Goal: Task Accomplishment & Management: Use online tool/utility

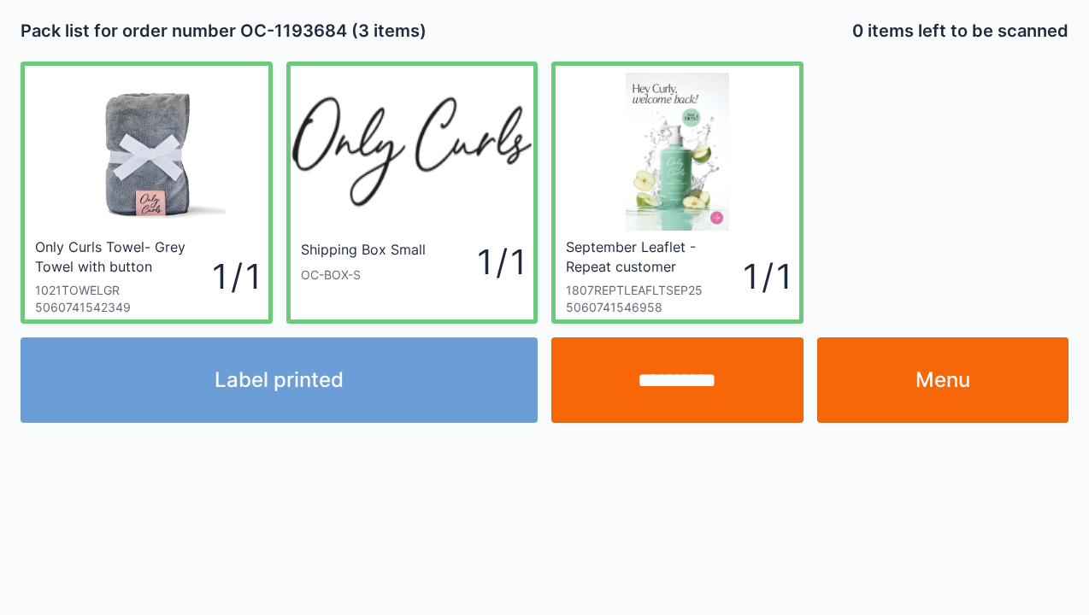
click at [312, 410] on div "Label printed" at bounding box center [279, 380] width 531 height 85
click at [346, 385] on div "Label printed" at bounding box center [279, 380] width 531 height 85
click at [332, 388] on div "Label printed" at bounding box center [279, 380] width 531 height 85
click at [295, 402] on div "Label printed" at bounding box center [279, 380] width 531 height 85
click at [303, 393] on div "Label printed" at bounding box center [279, 380] width 531 height 85
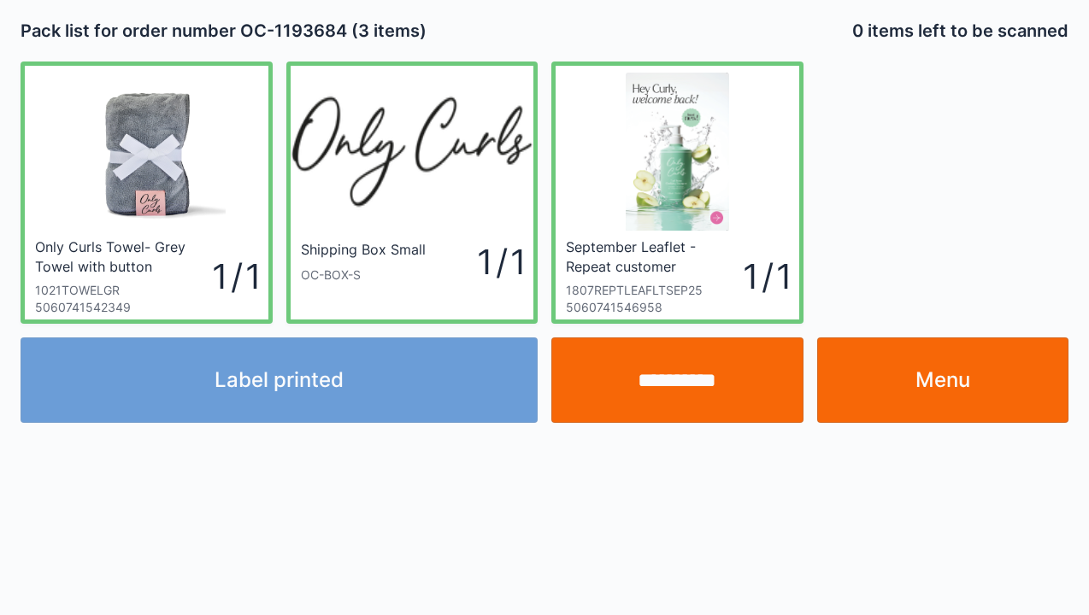
click at [315, 390] on div "Label printed" at bounding box center [279, 380] width 531 height 85
click at [325, 381] on div "Label printed" at bounding box center [279, 380] width 531 height 85
click at [335, 376] on div "Label printed" at bounding box center [279, 380] width 531 height 85
click at [945, 375] on link "Menu" at bounding box center [943, 380] width 252 height 85
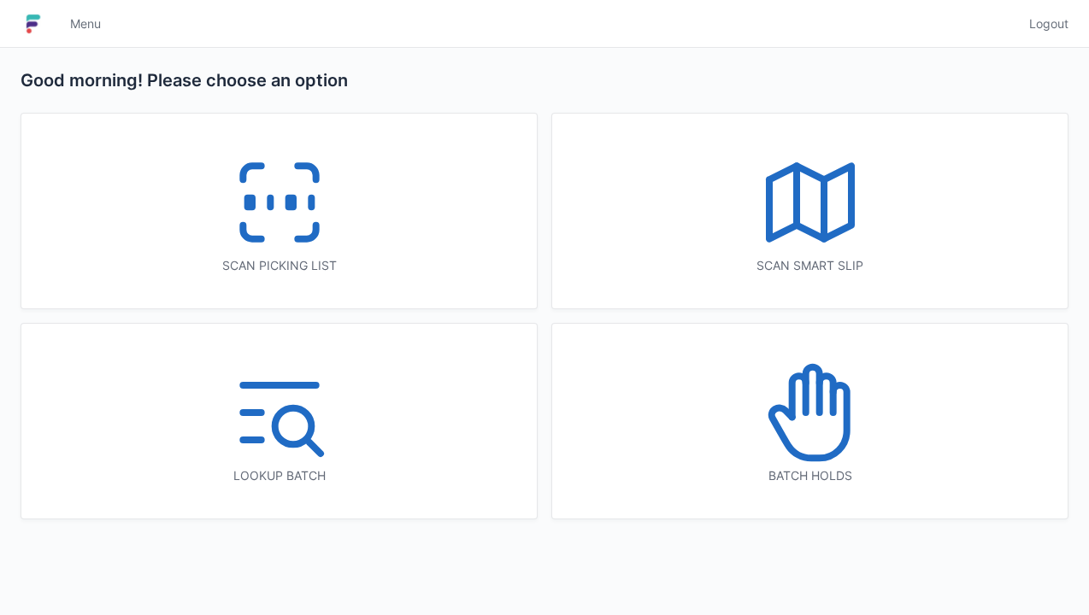
click at [275, 215] on icon at bounding box center [279, 202] width 109 height 109
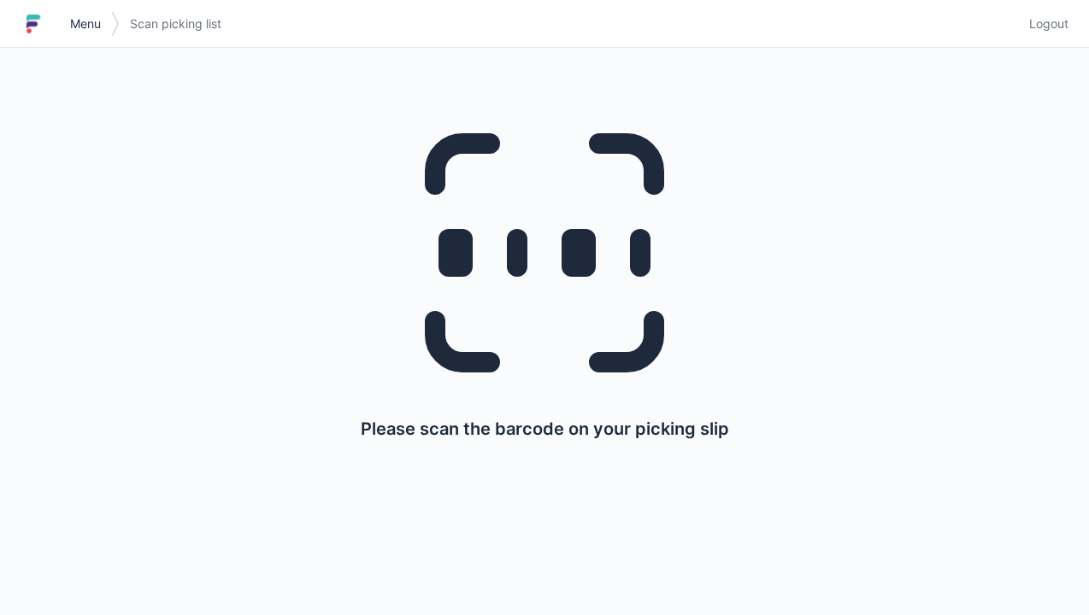
click at [82, 32] on span "Menu" at bounding box center [85, 23] width 31 height 17
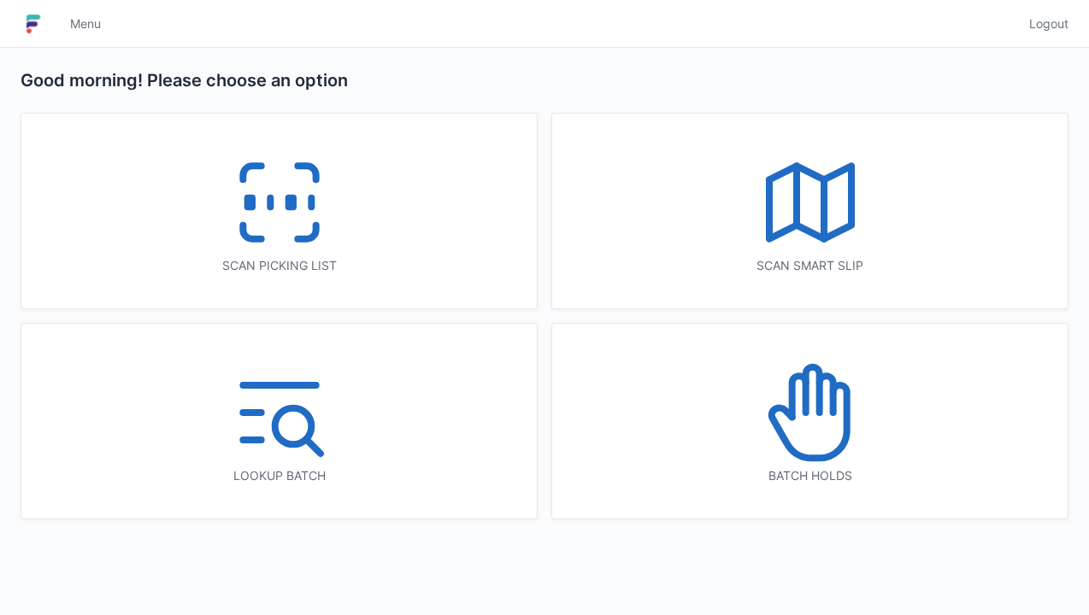
click at [256, 199] on icon at bounding box center [279, 202] width 109 height 109
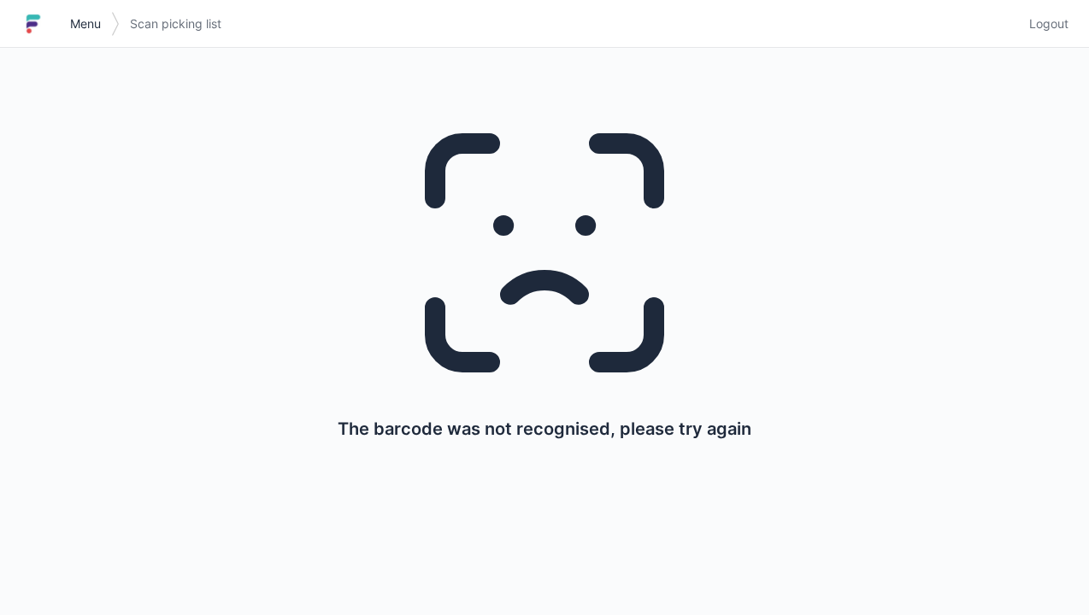
click at [92, 22] on span "Menu" at bounding box center [85, 23] width 31 height 17
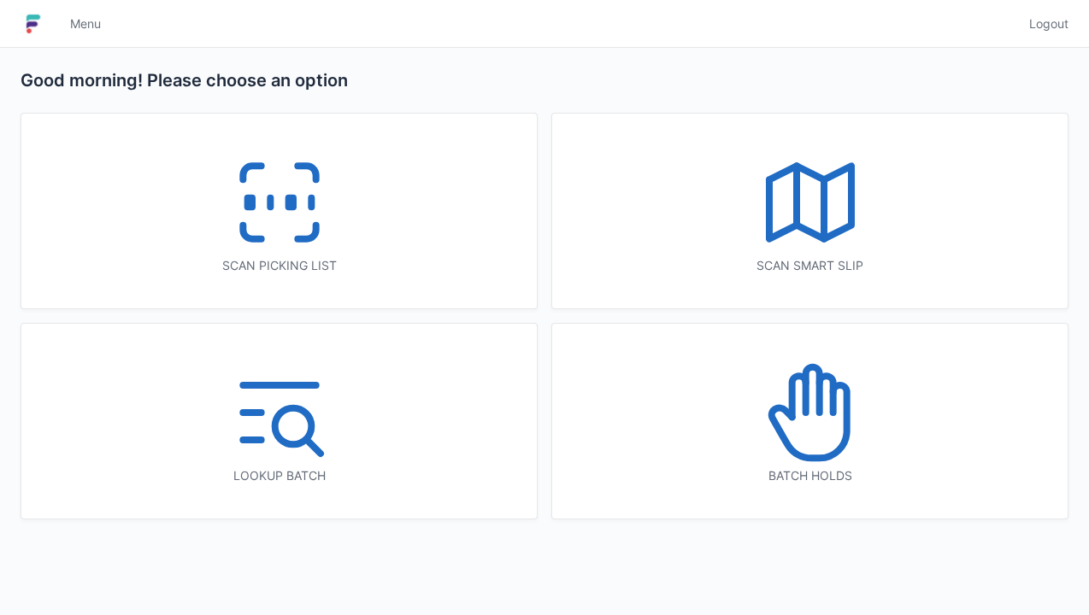
click at [285, 234] on icon at bounding box center [279, 202] width 109 height 109
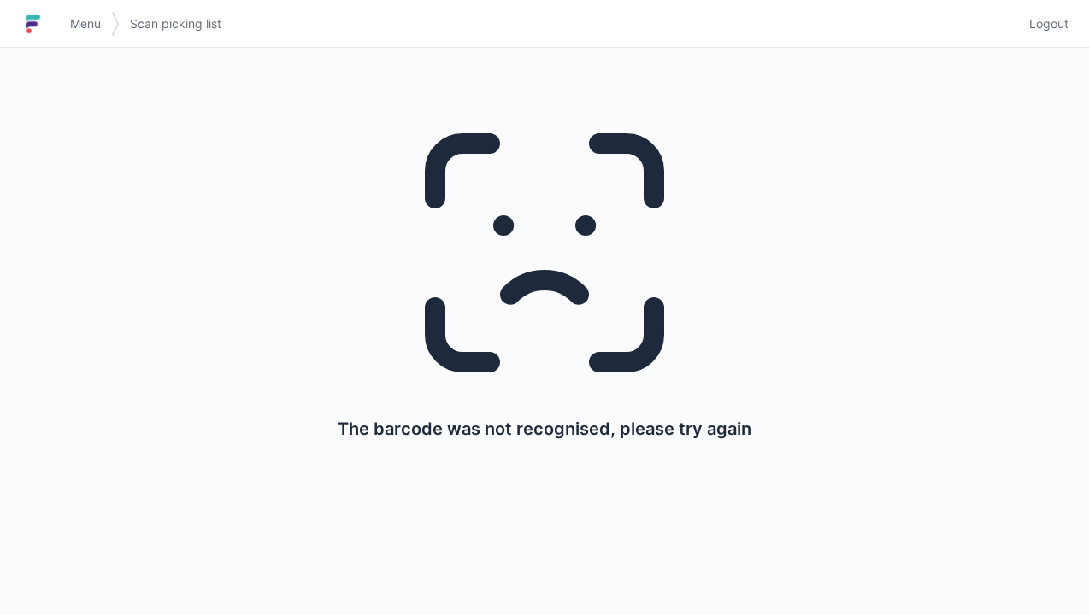
click at [93, 21] on span "Menu" at bounding box center [85, 23] width 31 height 17
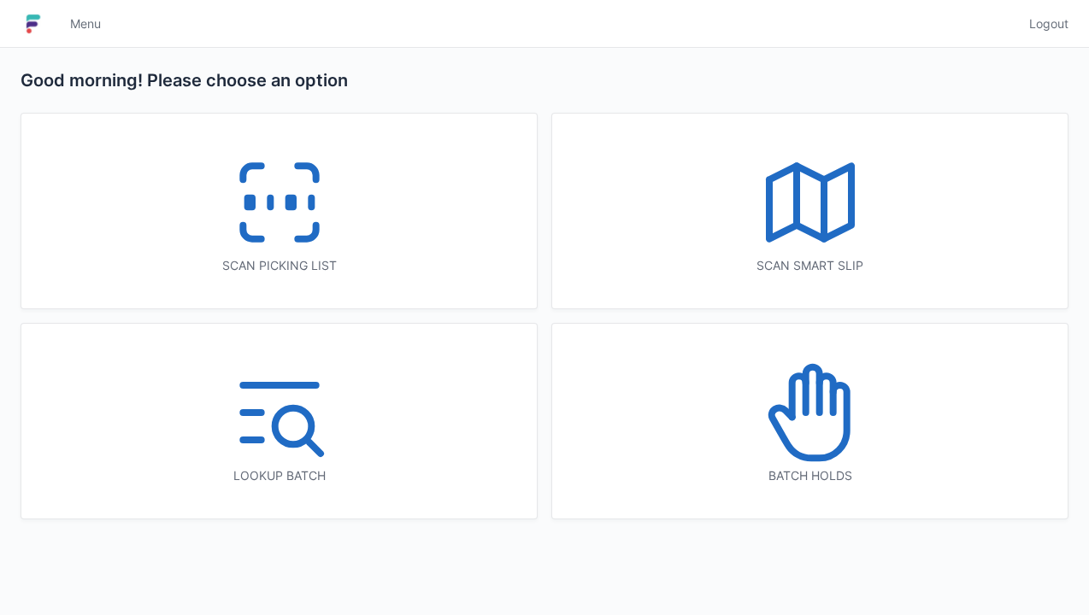
click at [273, 212] on icon at bounding box center [279, 202] width 109 height 109
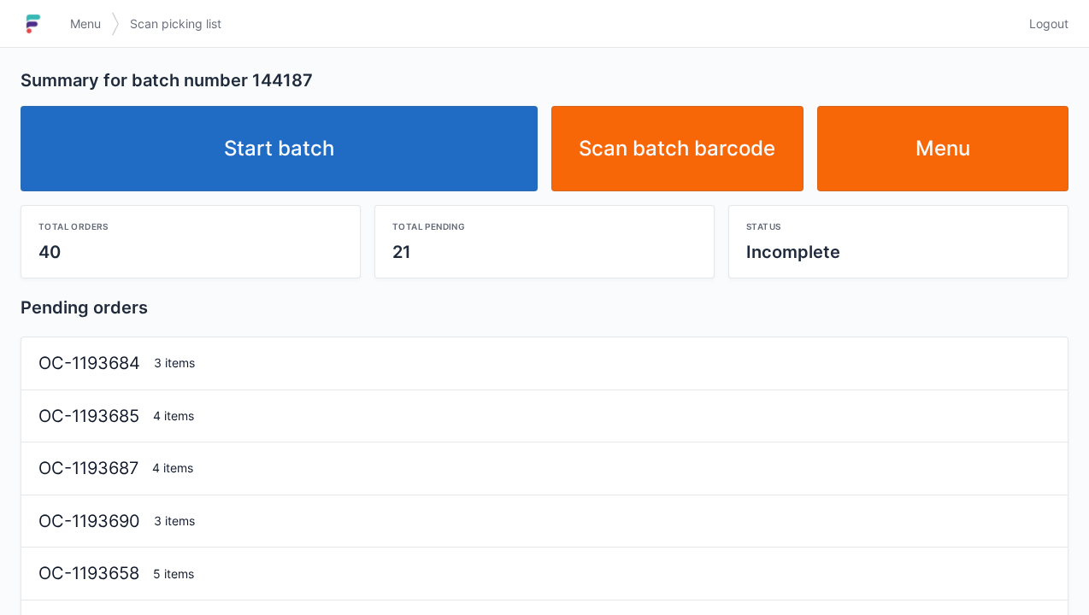
click at [334, 179] on link "Start batch" at bounding box center [279, 148] width 517 height 85
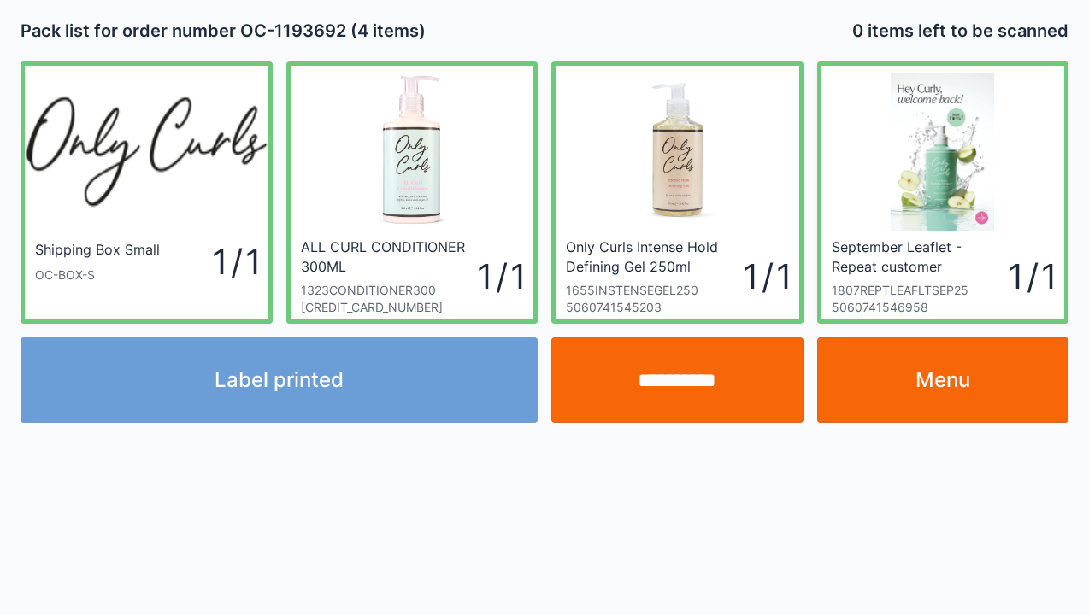
click at [340, 391] on div "Label printed" at bounding box center [279, 380] width 531 height 85
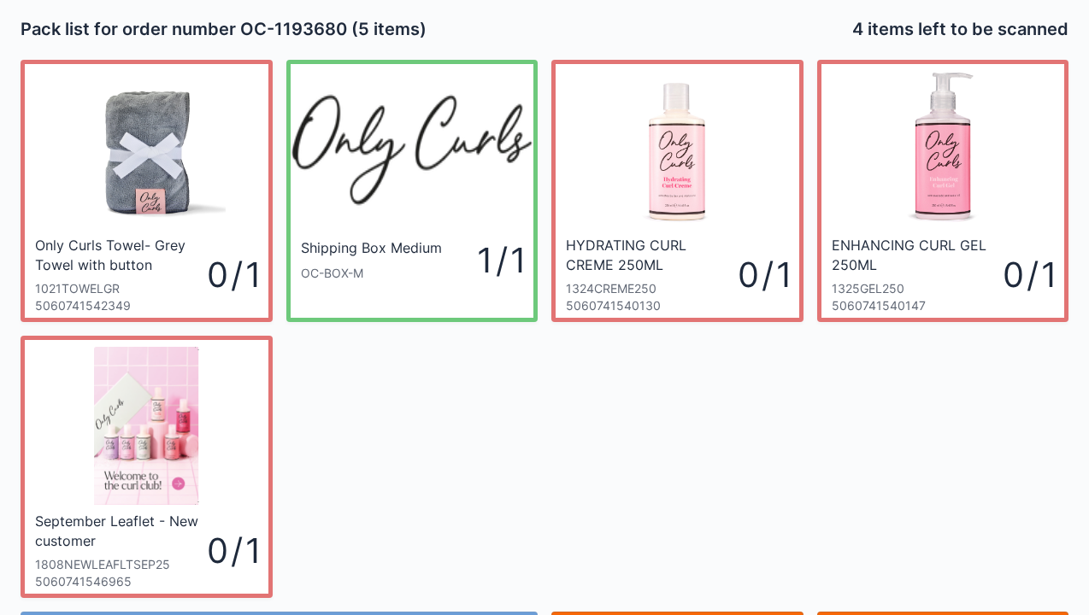
scroll to position [5, 0]
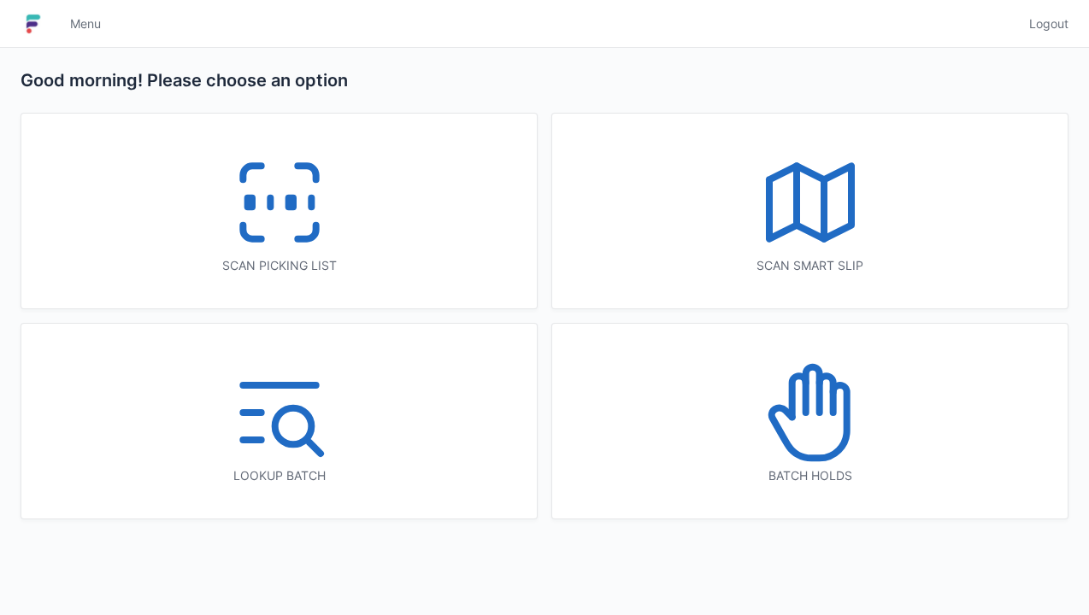
click at [283, 200] on icon at bounding box center [279, 202] width 109 height 109
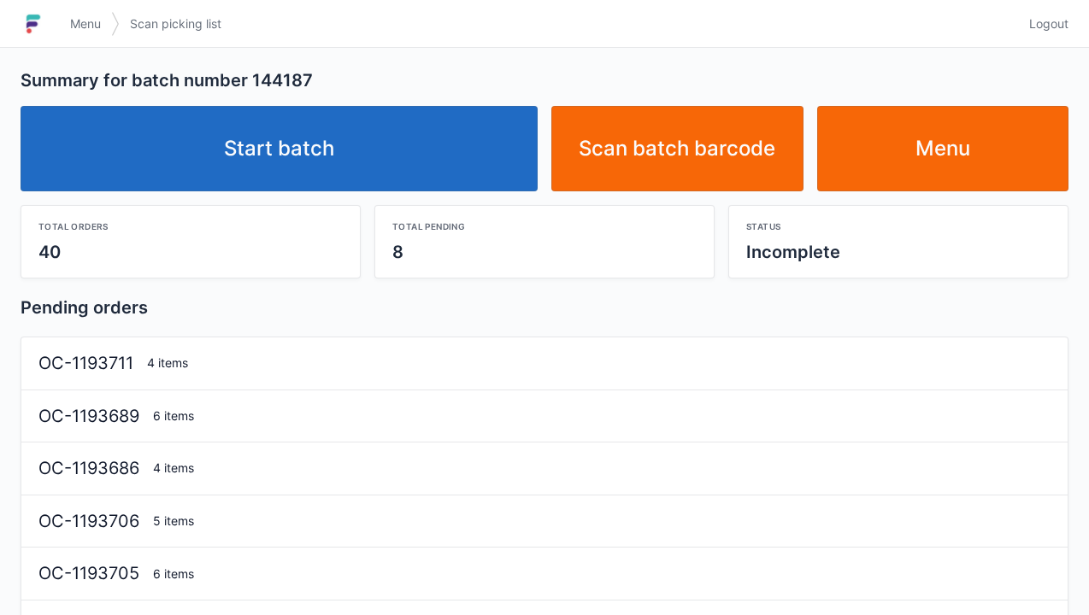
click at [308, 162] on link "Start batch" at bounding box center [279, 148] width 517 height 85
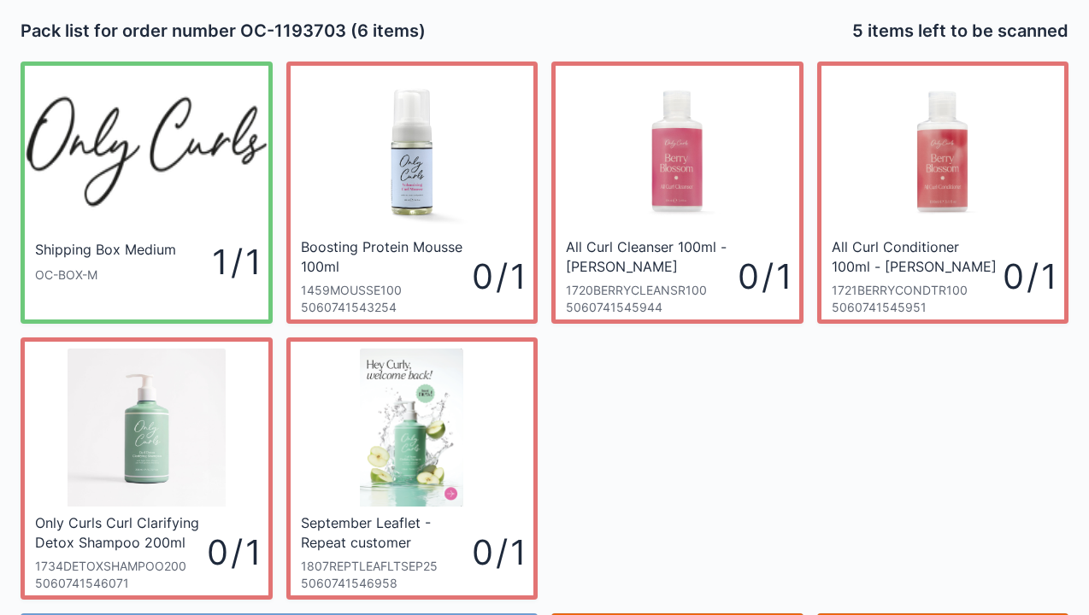
scroll to position [99, 0]
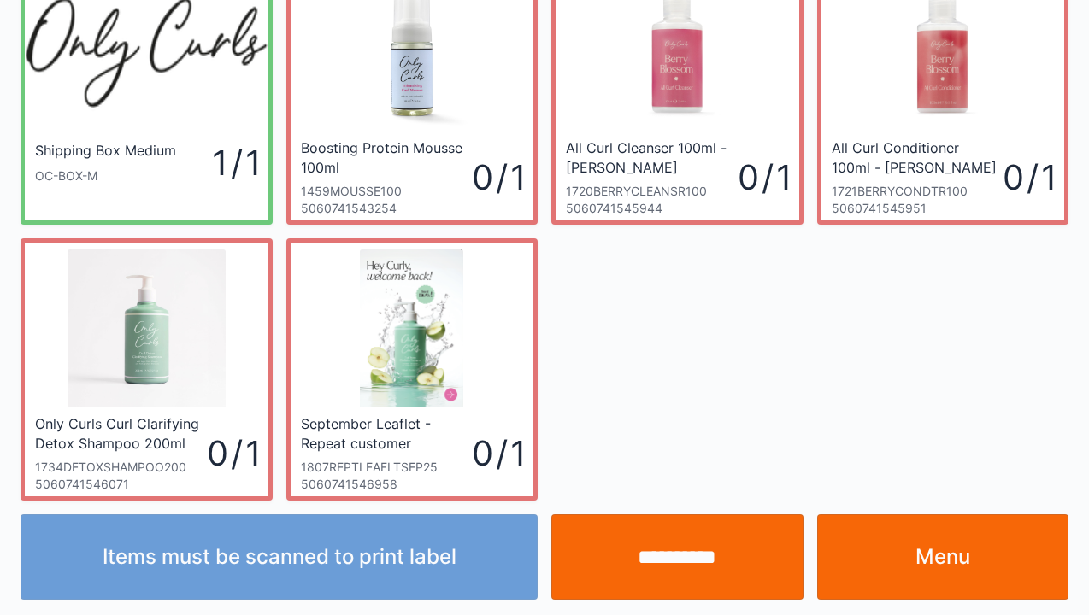
click at [929, 568] on link "Menu" at bounding box center [943, 557] width 252 height 85
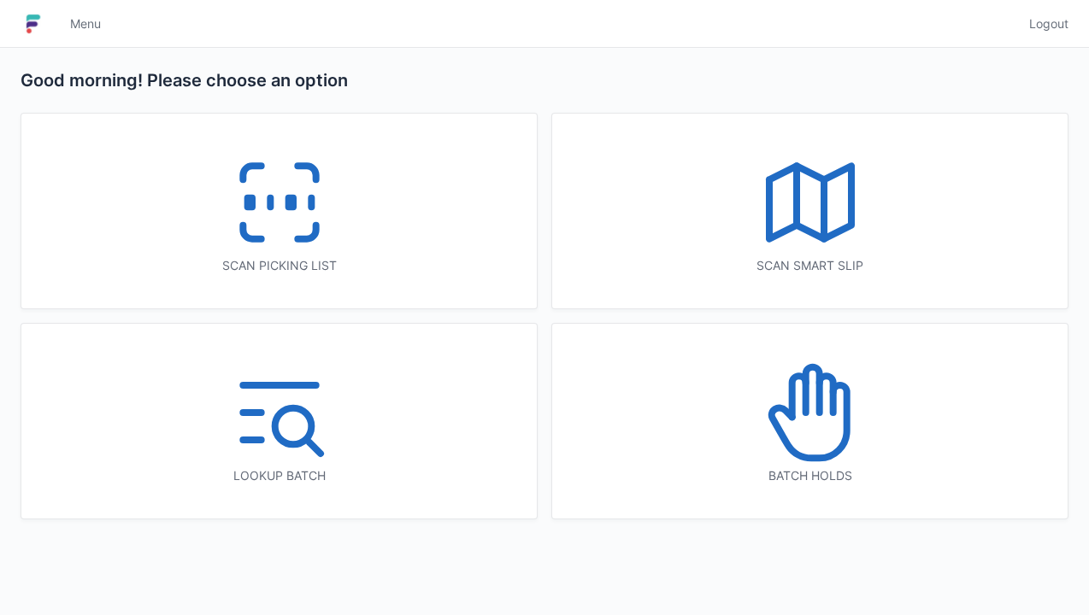
click at [281, 223] on icon at bounding box center [279, 202] width 109 height 109
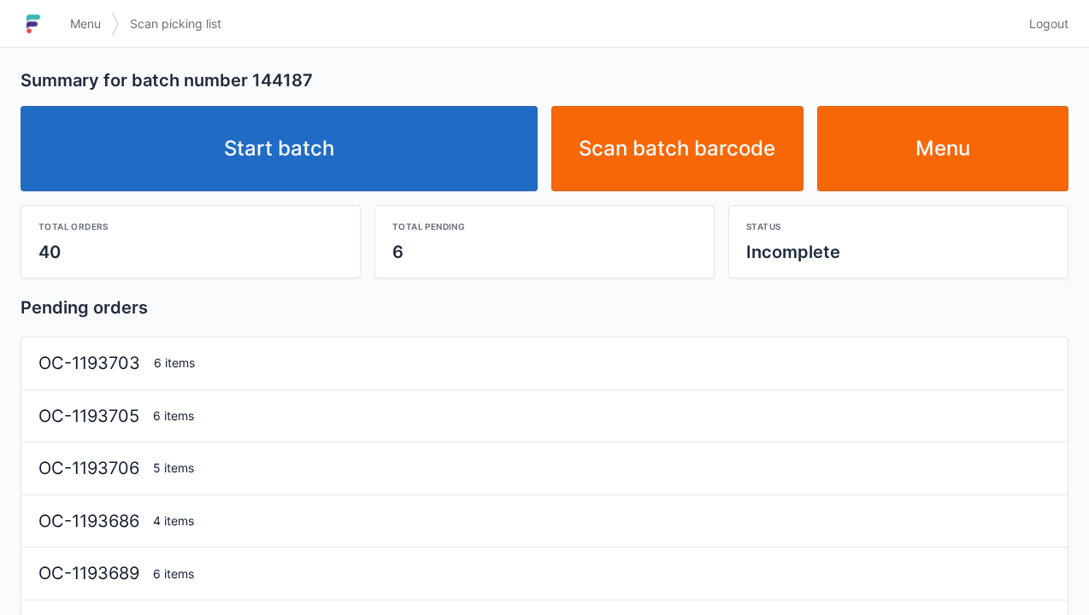
click at [296, 159] on link "Start batch" at bounding box center [279, 148] width 517 height 85
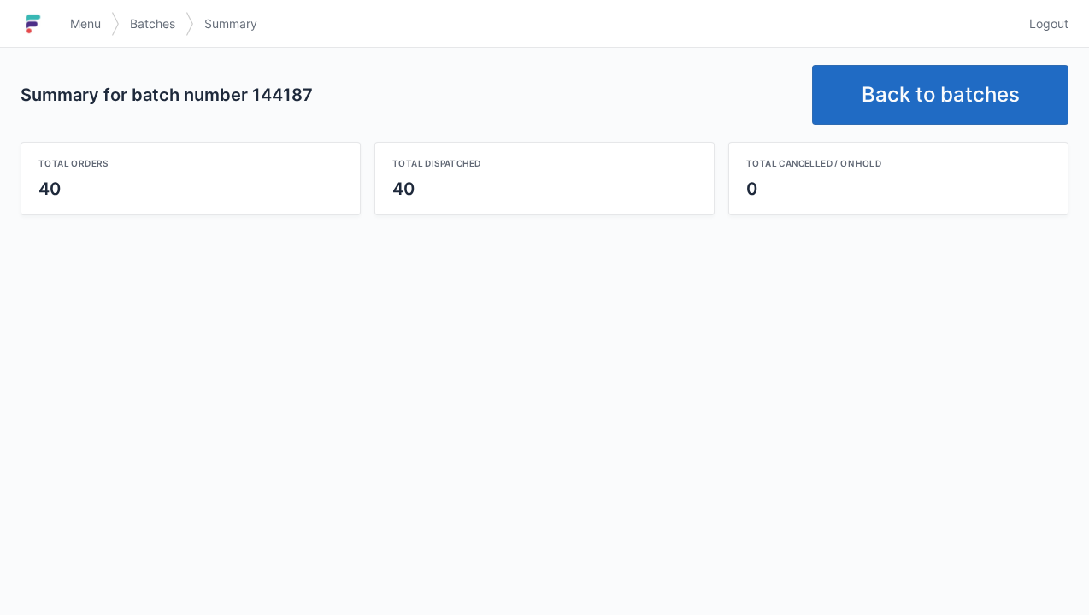
click at [935, 86] on link "Back to batches" at bounding box center [940, 95] width 256 height 60
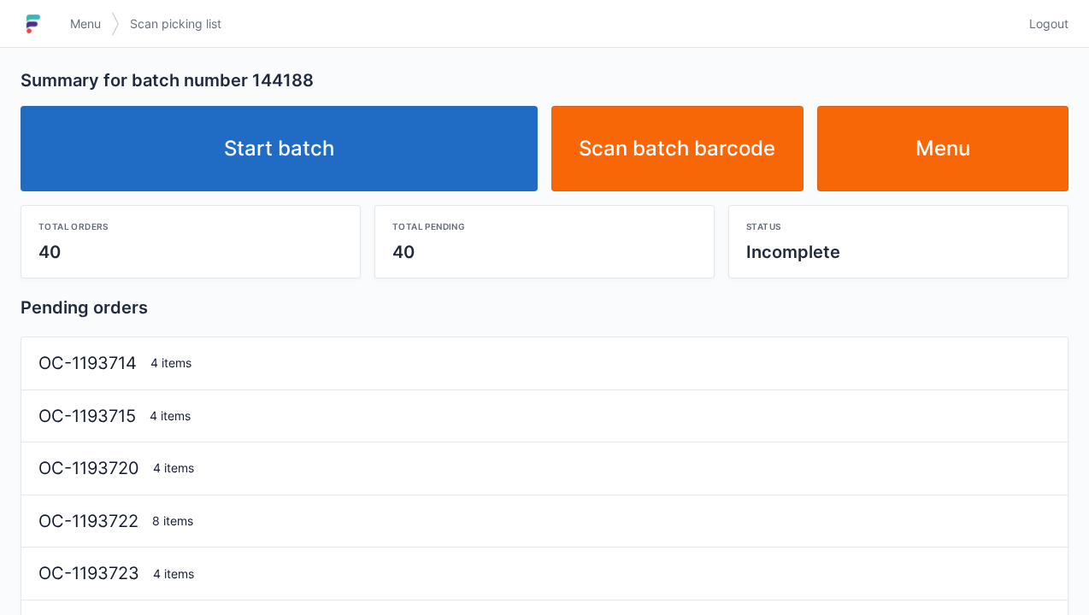
click at [315, 182] on link "Start batch" at bounding box center [279, 148] width 517 height 85
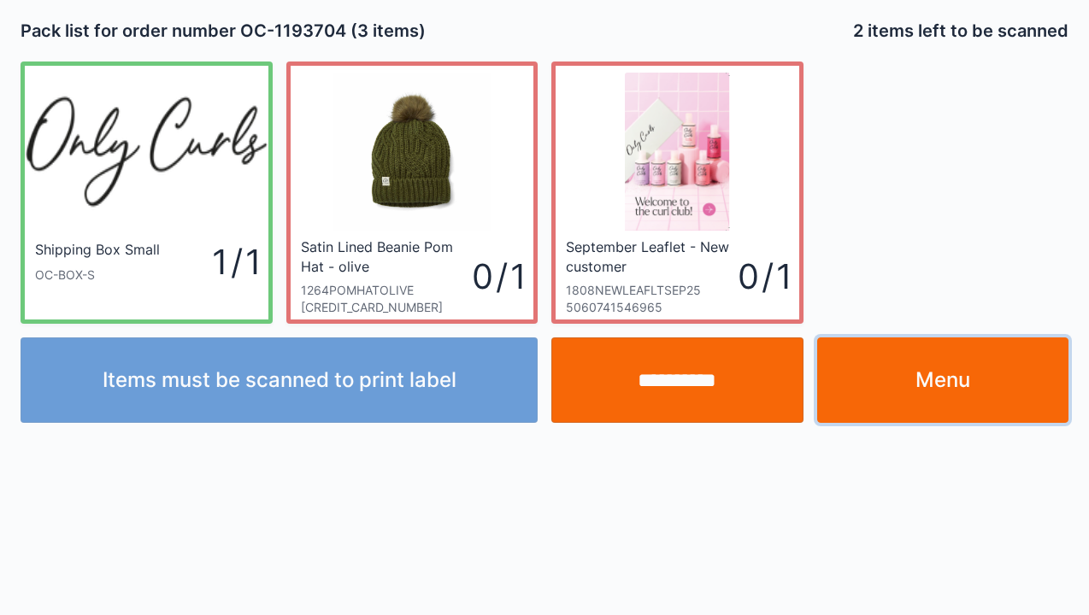
click at [951, 395] on link "Menu" at bounding box center [943, 380] width 252 height 85
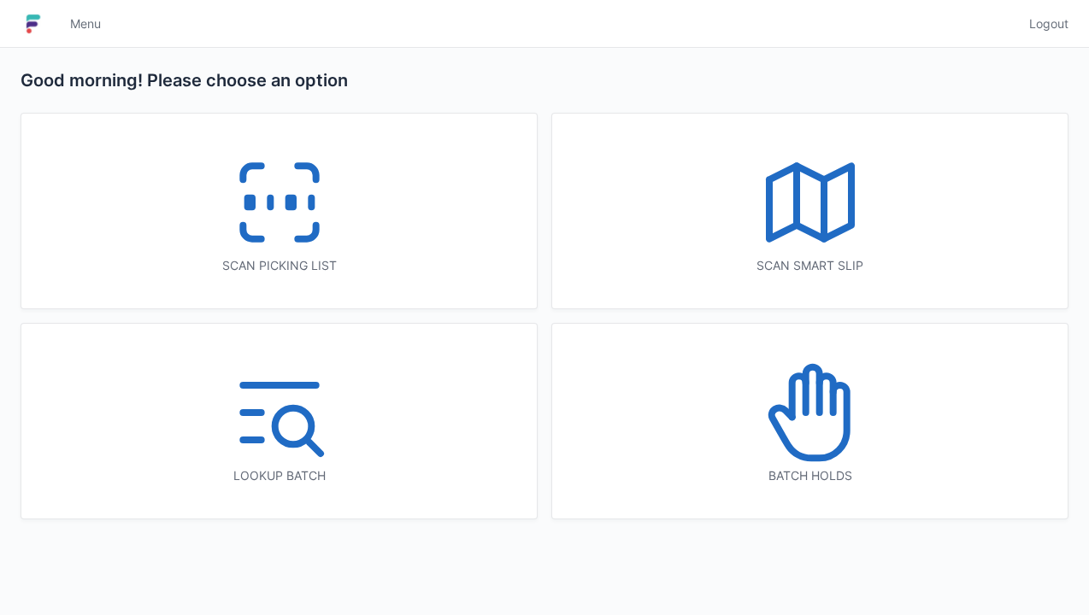
click at [315, 226] on icon at bounding box center [306, 233] width 18 height 14
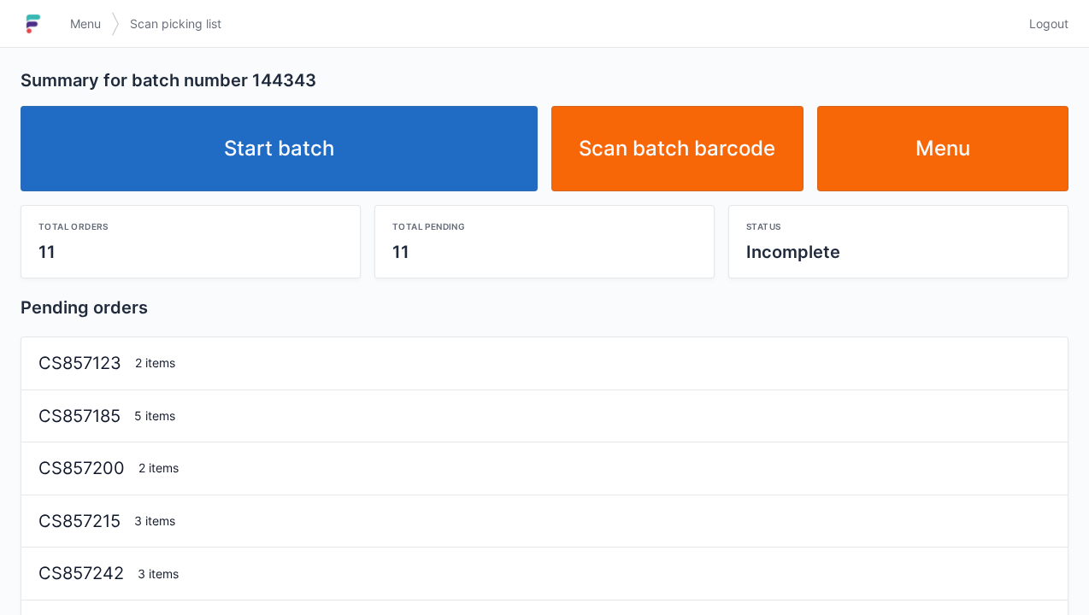
click at [309, 179] on link "Start batch" at bounding box center [279, 148] width 517 height 85
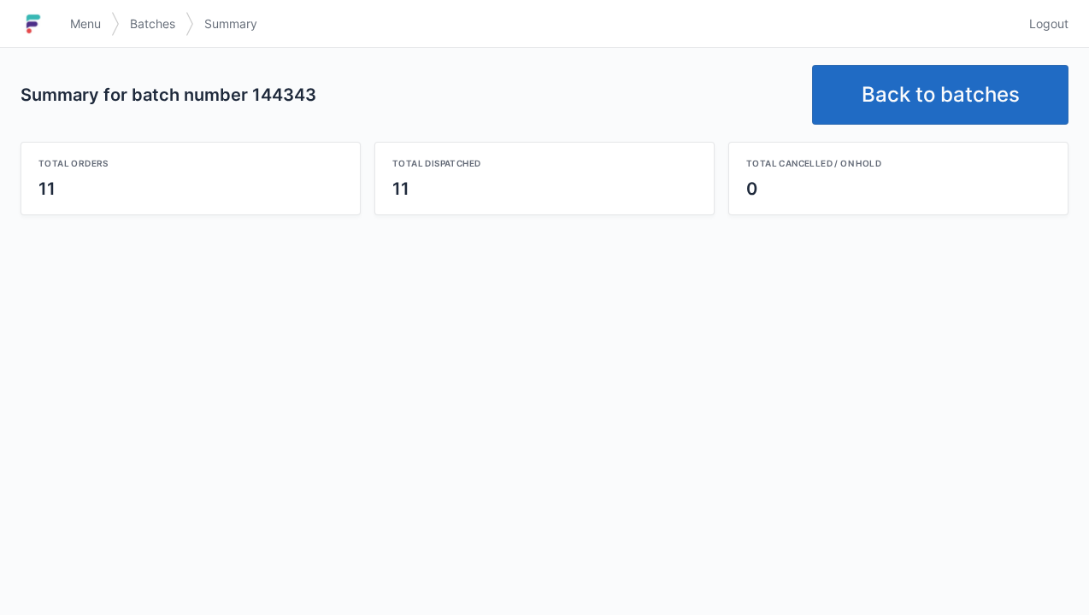
click at [923, 104] on link "Back to batches" at bounding box center [940, 95] width 256 height 60
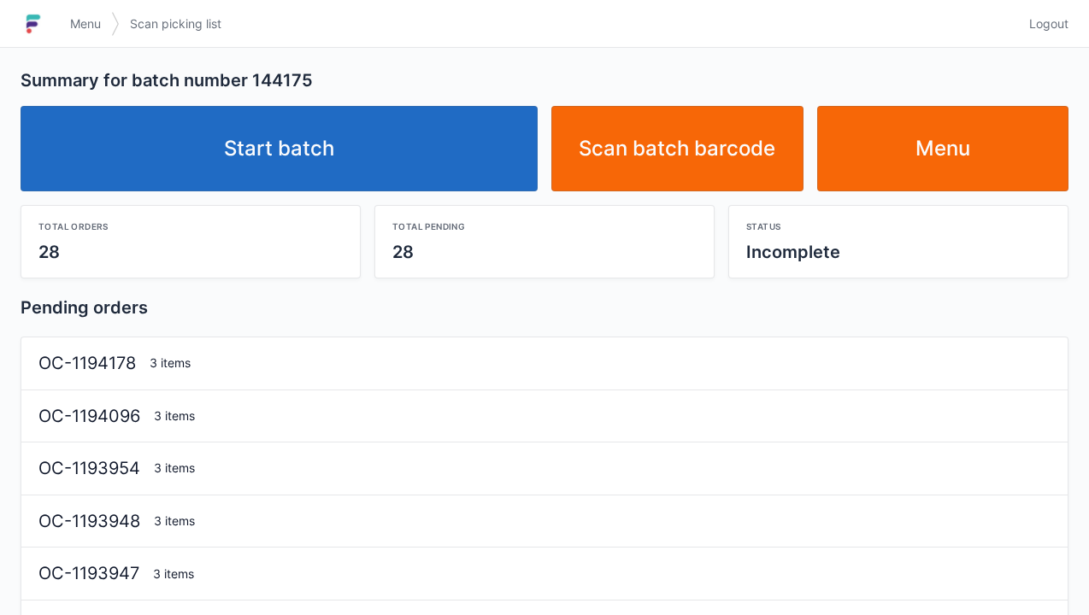
click at [302, 162] on link "Start batch" at bounding box center [279, 148] width 517 height 85
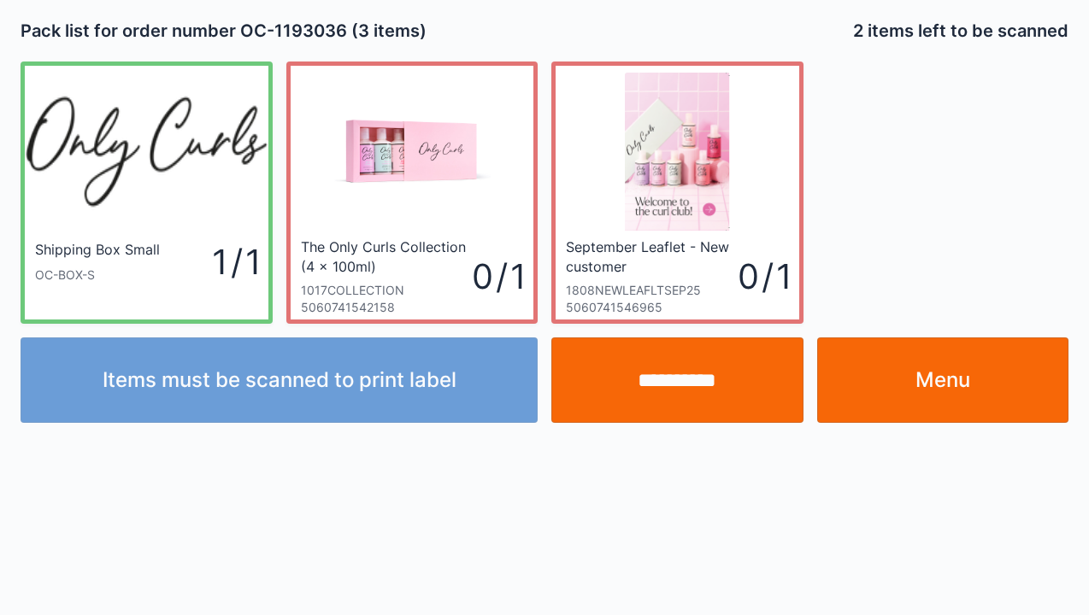
click at [962, 383] on link "Menu" at bounding box center [943, 380] width 252 height 85
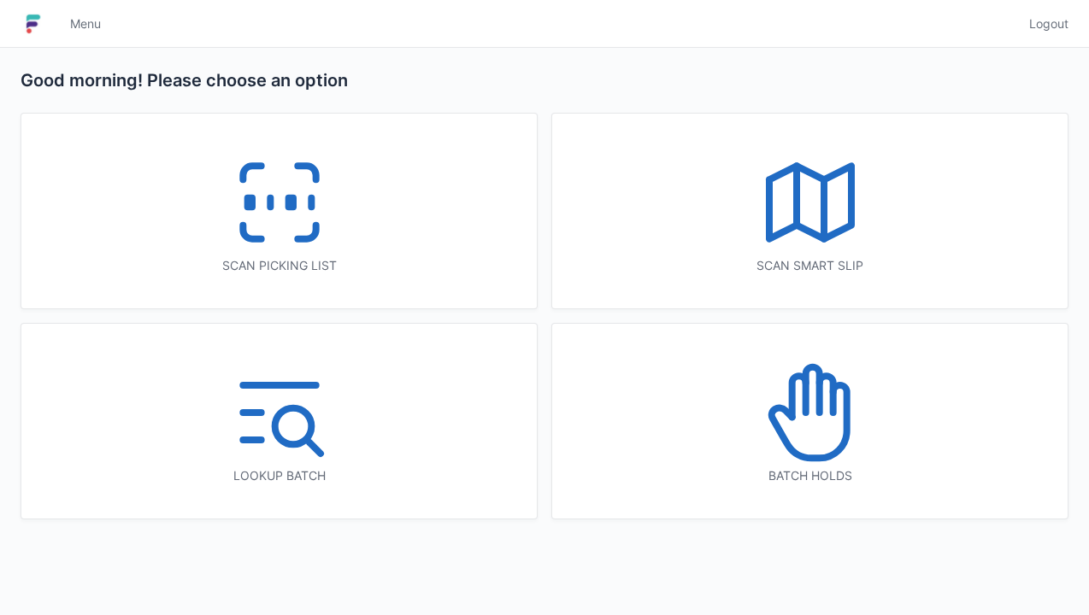
click at [288, 207] on rect at bounding box center [290, 202] width 4 height 9
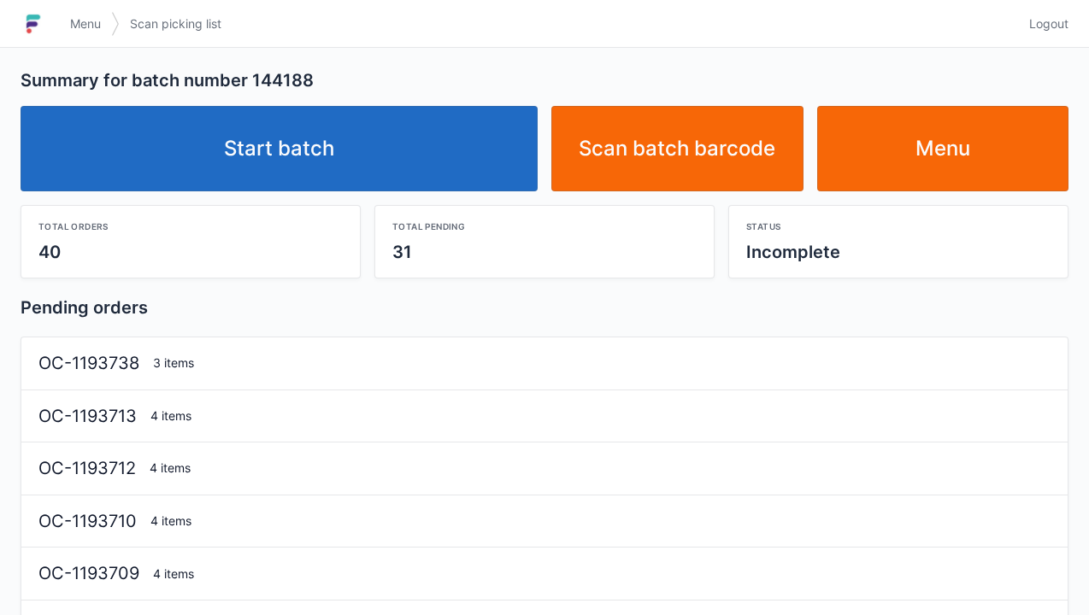
click at [365, 154] on link "Start batch" at bounding box center [279, 148] width 517 height 85
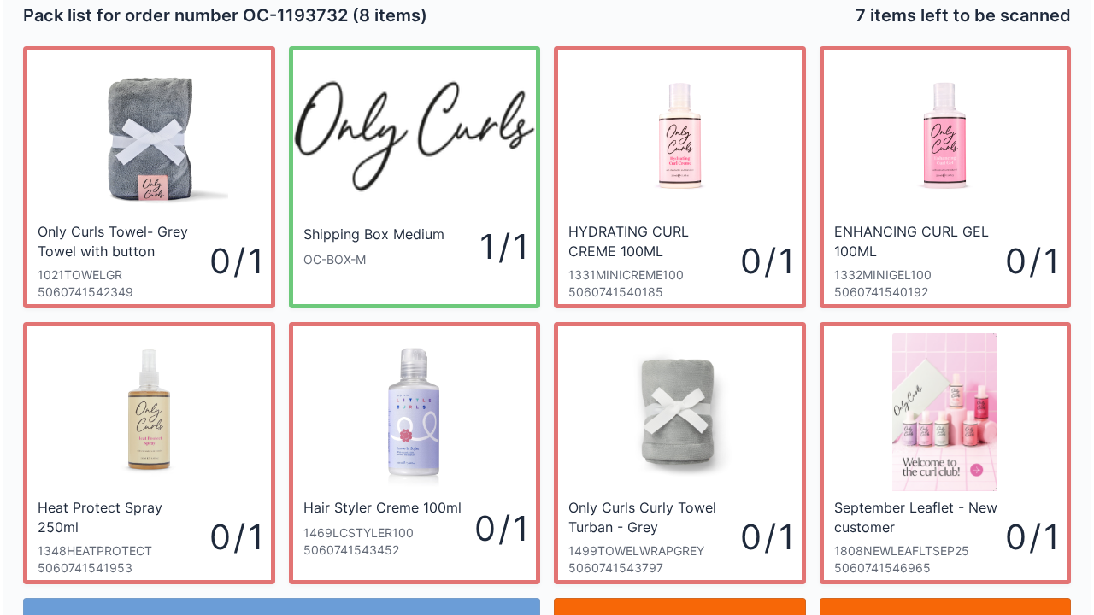
scroll to position [14, 0]
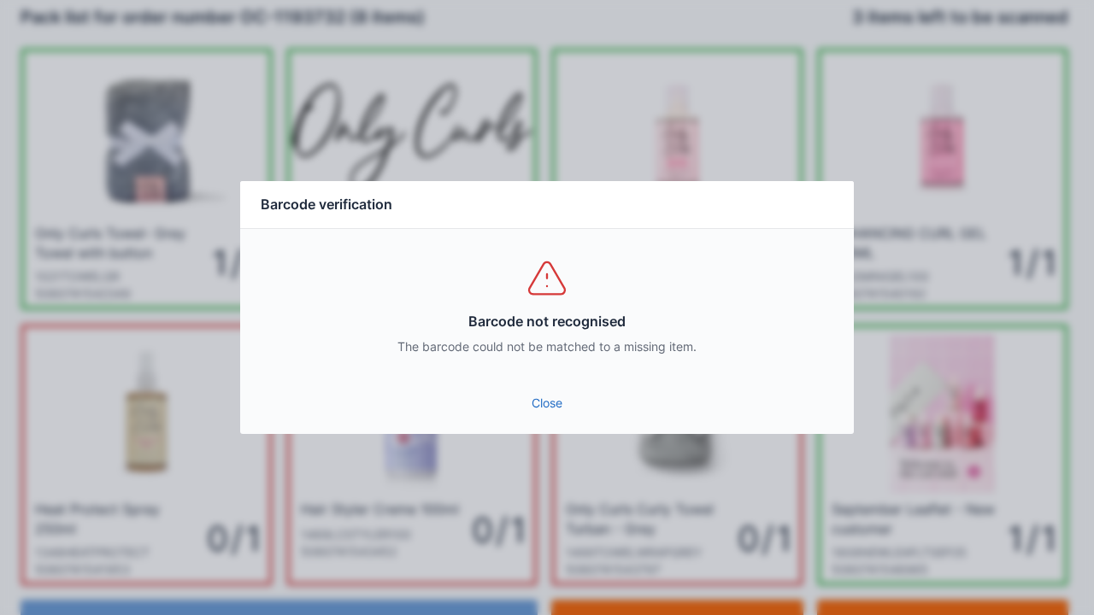
click at [552, 414] on link "Close" at bounding box center [547, 403] width 586 height 31
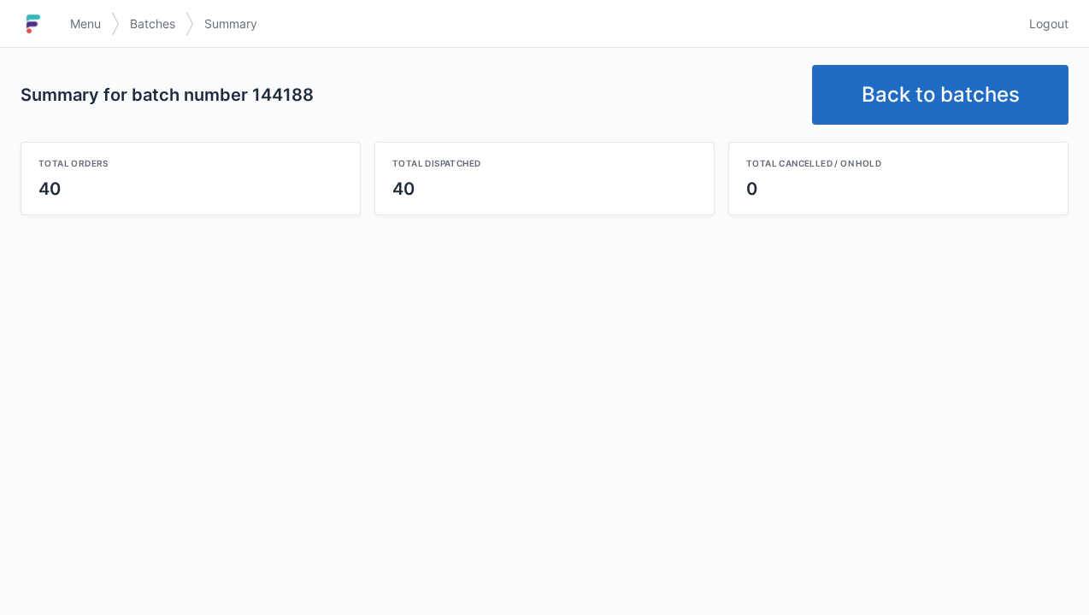
click at [943, 101] on link "Back to batches" at bounding box center [940, 95] width 256 height 60
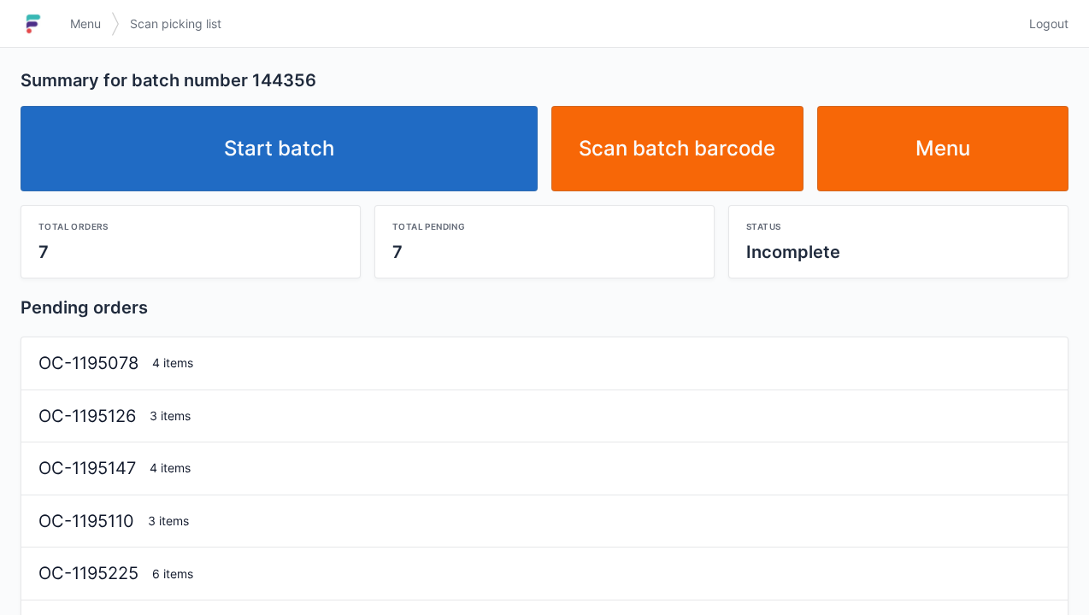
click at [320, 156] on link "Start batch" at bounding box center [279, 148] width 517 height 85
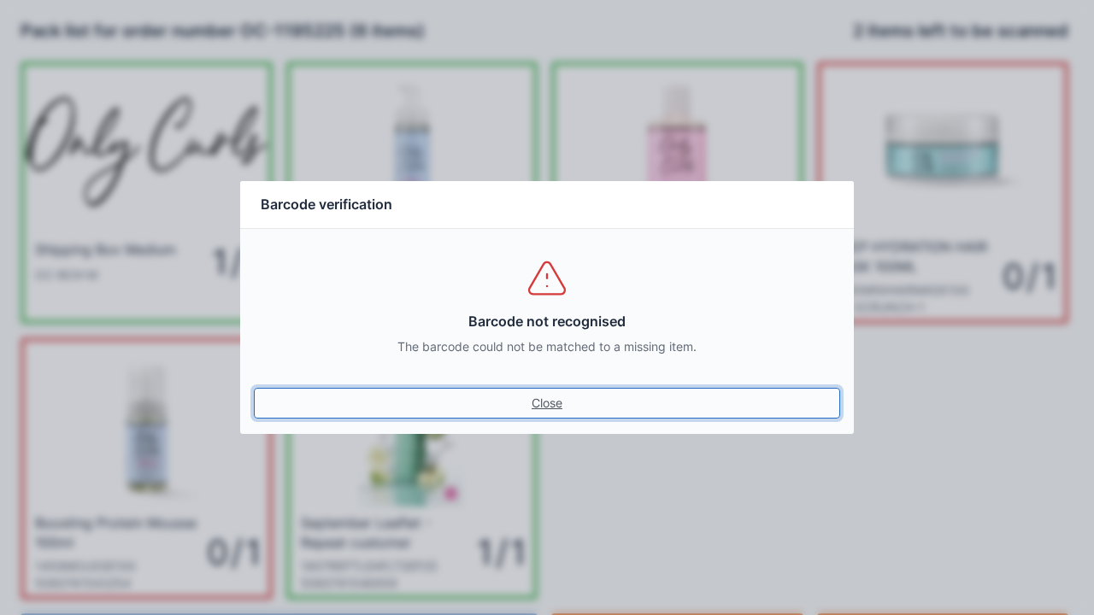
click at [557, 418] on link "Close" at bounding box center [547, 403] width 586 height 31
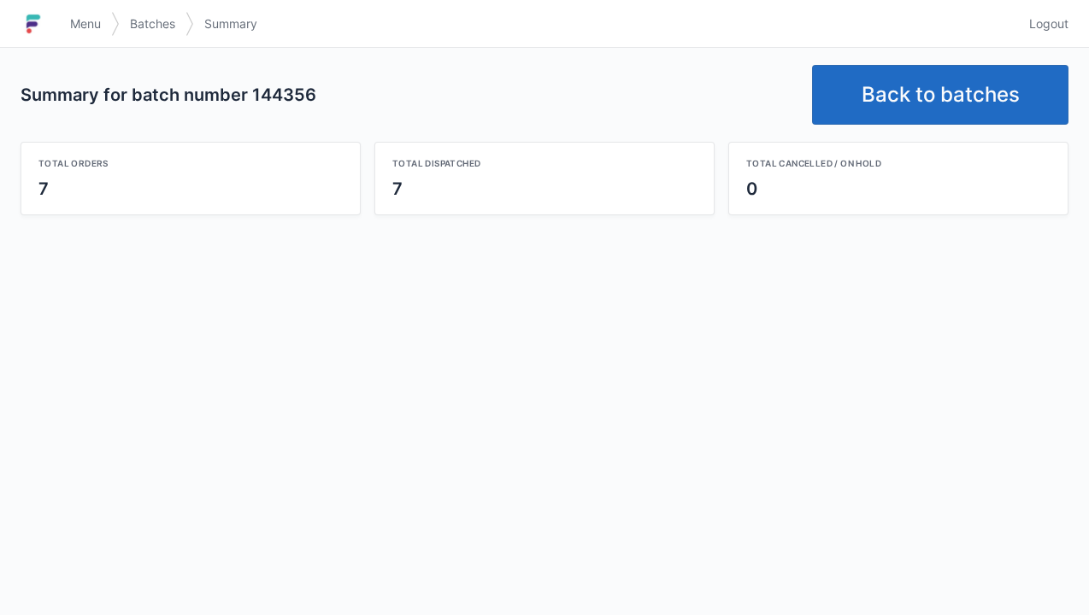
click at [932, 92] on link "Back to batches" at bounding box center [940, 95] width 256 height 60
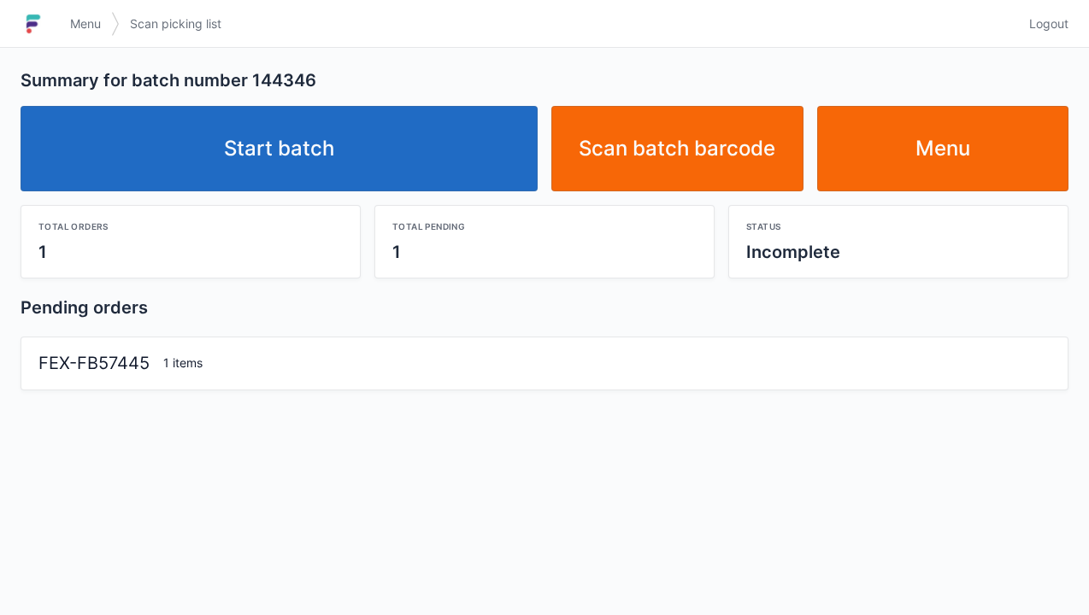
click at [332, 175] on link "Start batch" at bounding box center [279, 148] width 517 height 85
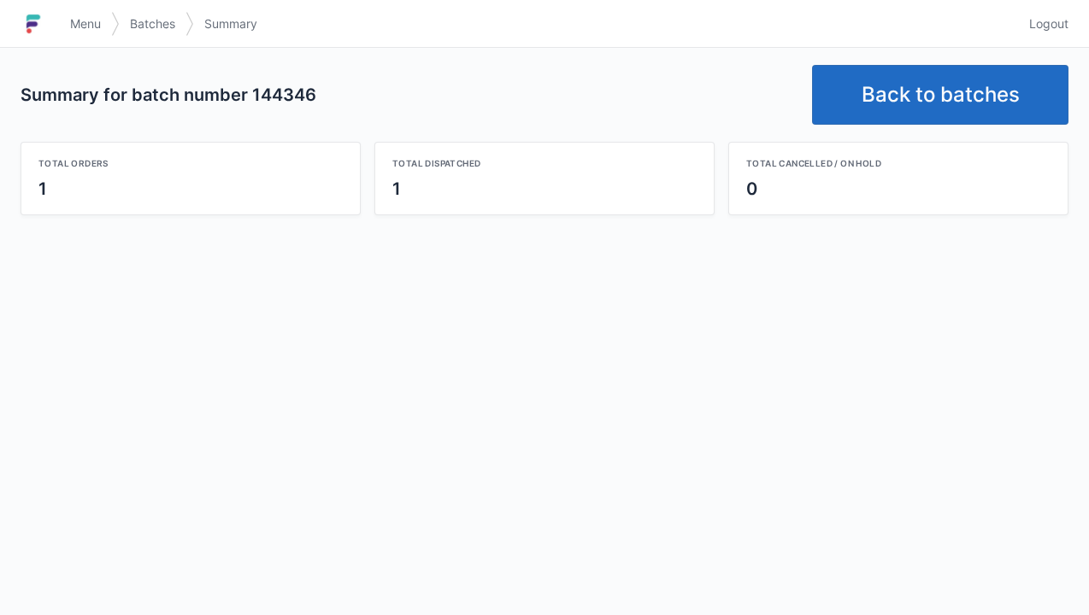
click at [936, 97] on link "Back to batches" at bounding box center [940, 95] width 256 height 60
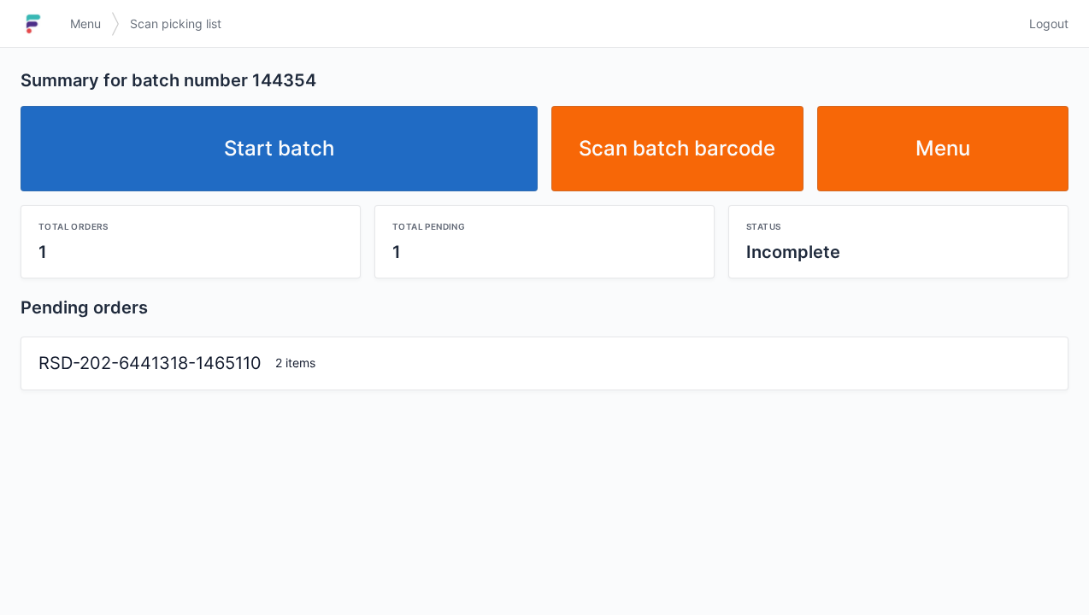
click at [298, 146] on link "Start batch" at bounding box center [279, 148] width 517 height 85
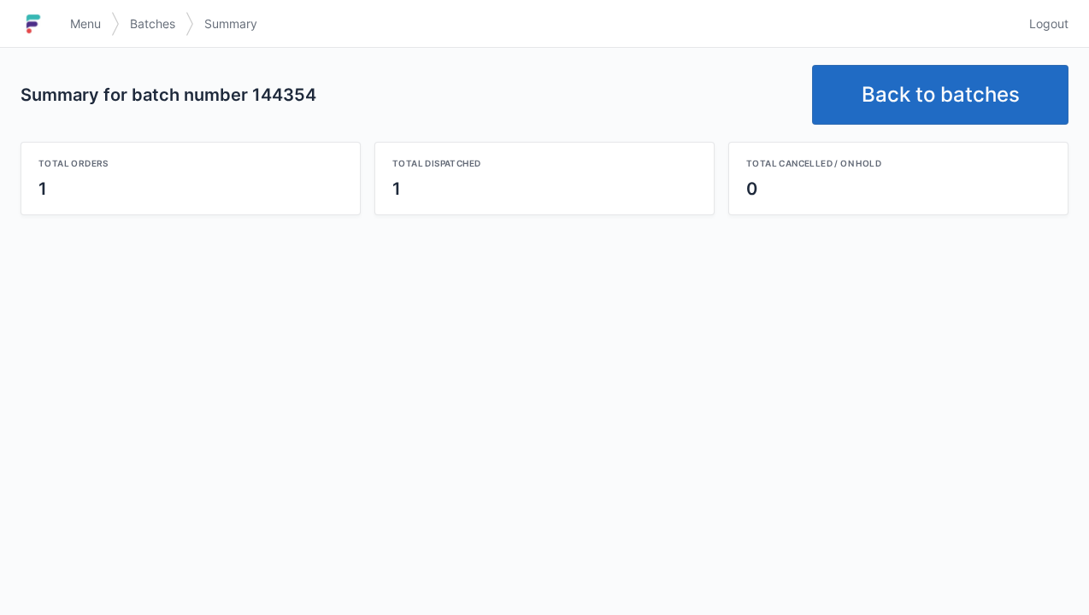
click at [941, 99] on link "Back to batches" at bounding box center [940, 95] width 256 height 60
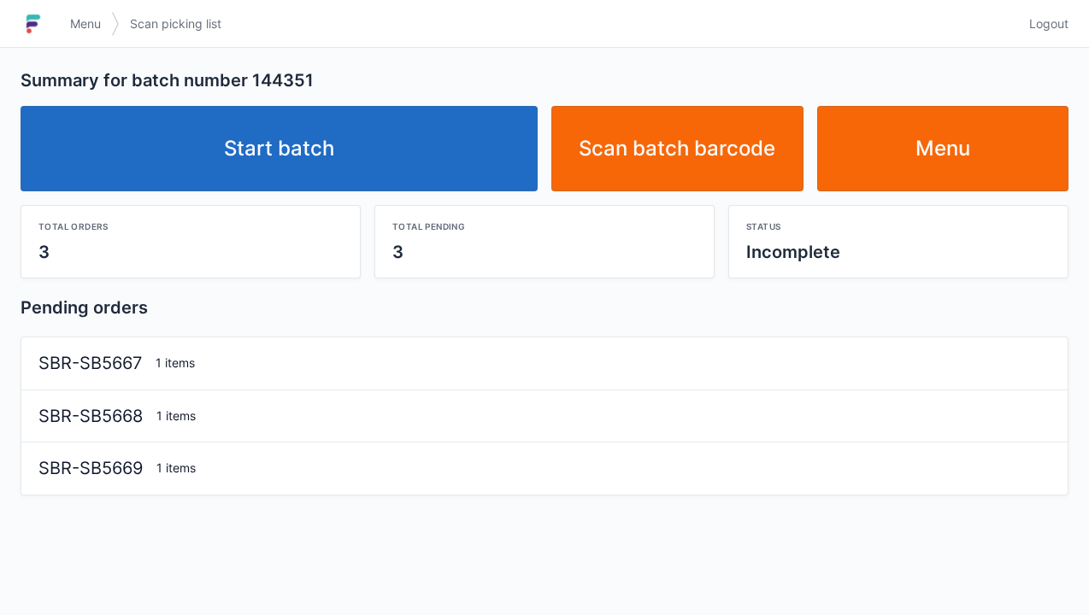
click at [321, 154] on link "Start batch" at bounding box center [279, 148] width 517 height 85
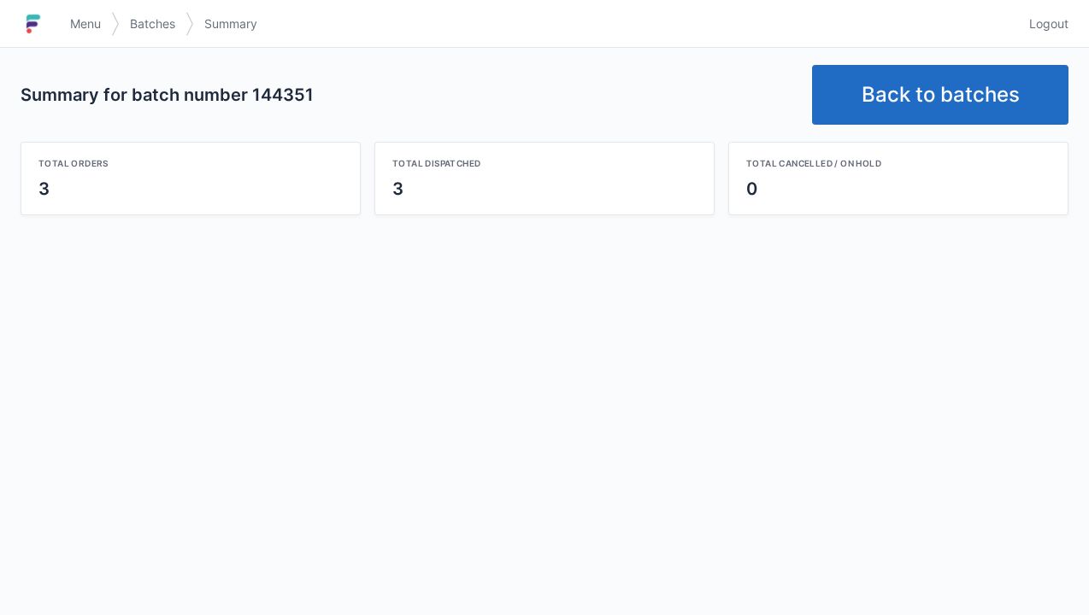
click at [937, 102] on link "Back to batches" at bounding box center [940, 95] width 256 height 60
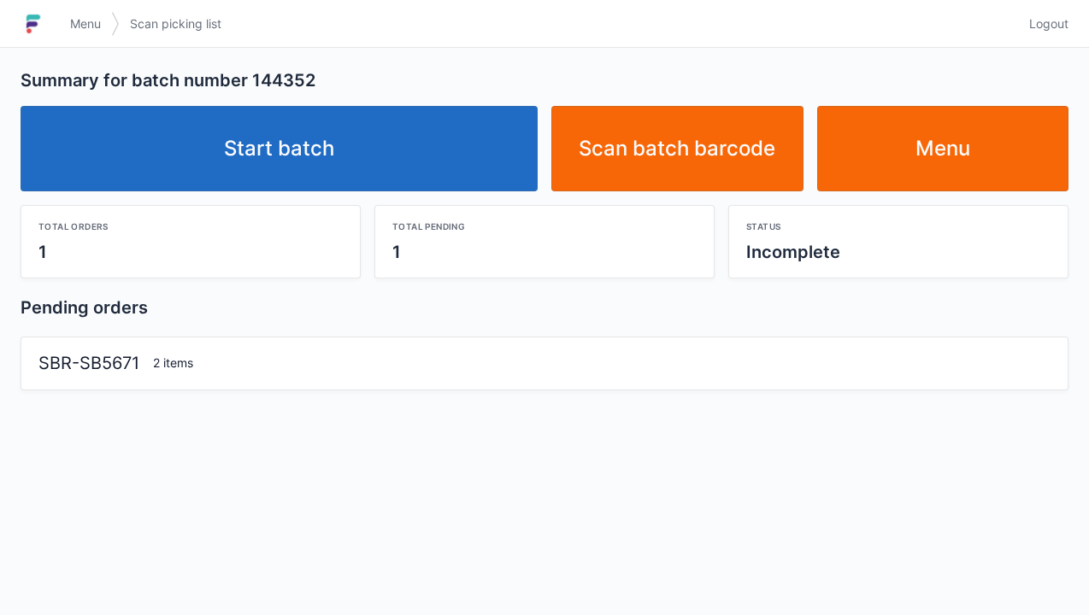
click at [306, 138] on link "Start batch" at bounding box center [279, 148] width 517 height 85
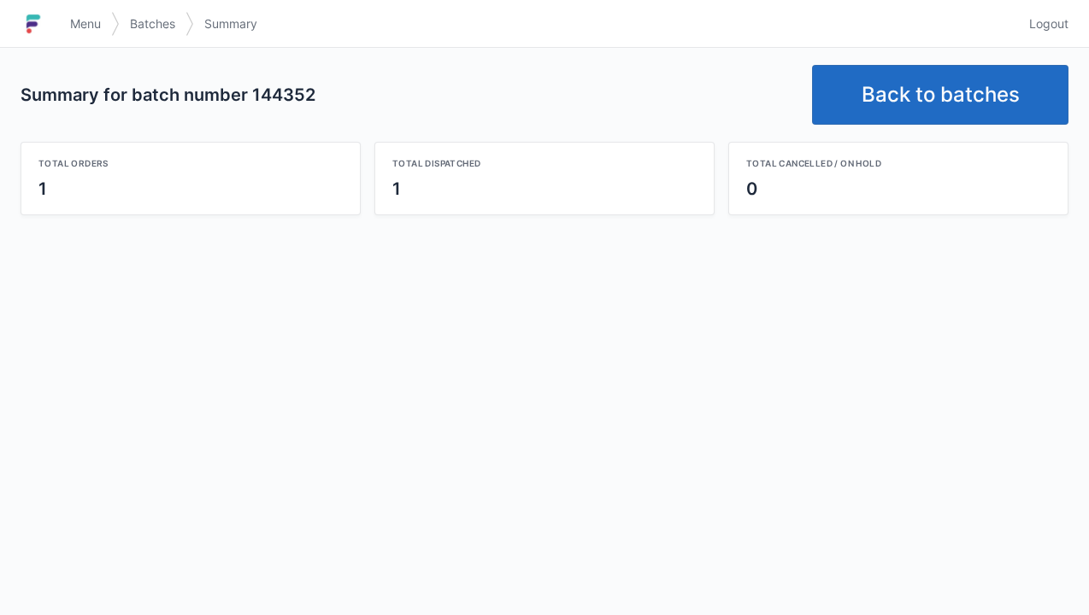
click at [932, 98] on link "Back to batches" at bounding box center [940, 95] width 256 height 60
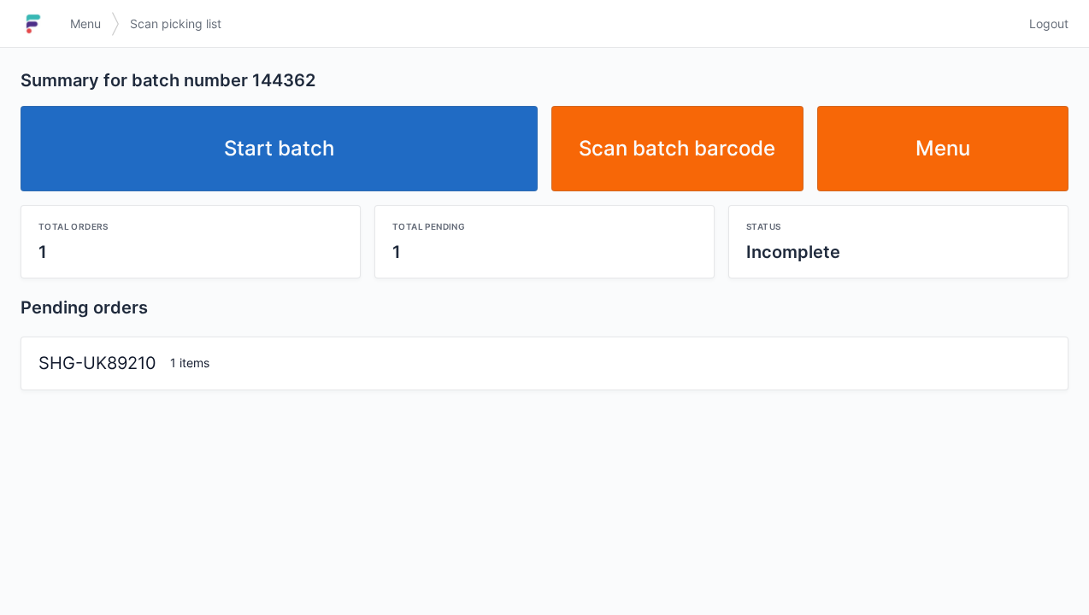
click at [308, 178] on link "Start batch" at bounding box center [279, 148] width 517 height 85
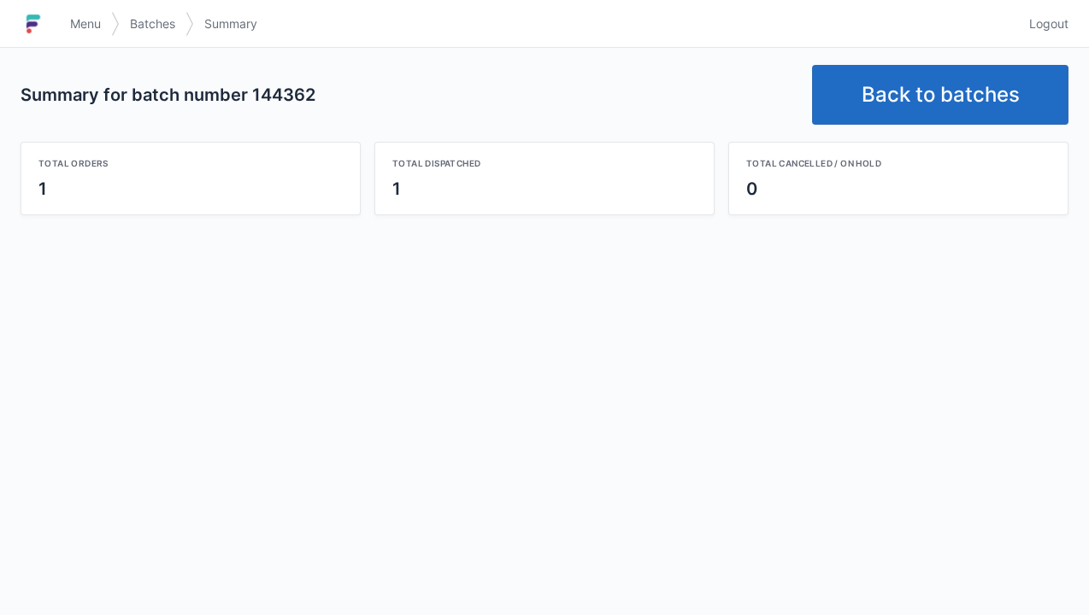
click at [914, 92] on link "Back to batches" at bounding box center [940, 95] width 256 height 60
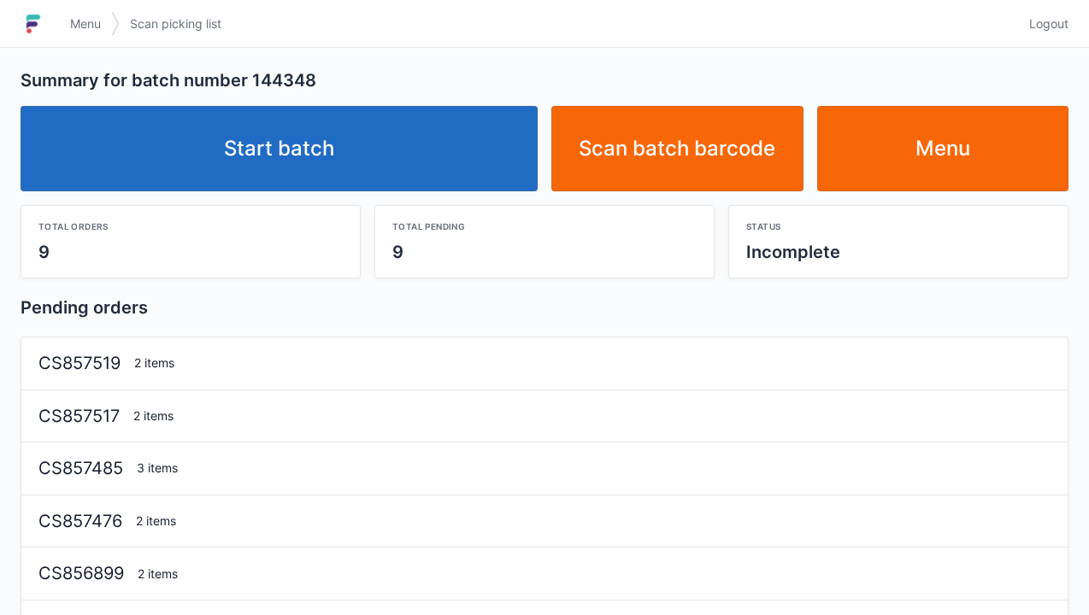
click at [373, 168] on link "Start batch" at bounding box center [279, 148] width 517 height 85
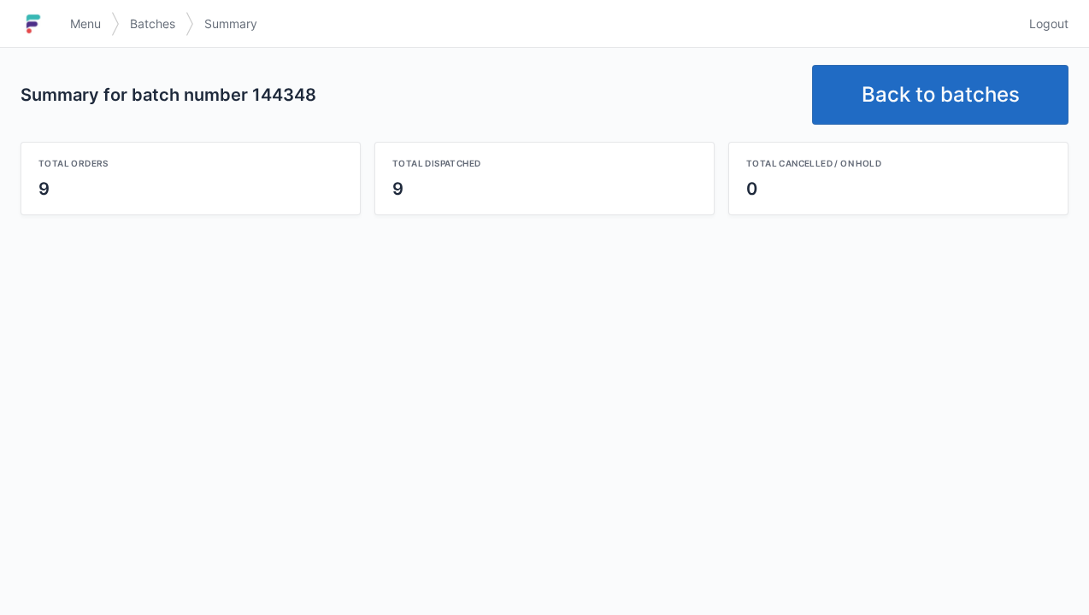
click at [944, 91] on link "Back to batches" at bounding box center [940, 95] width 256 height 60
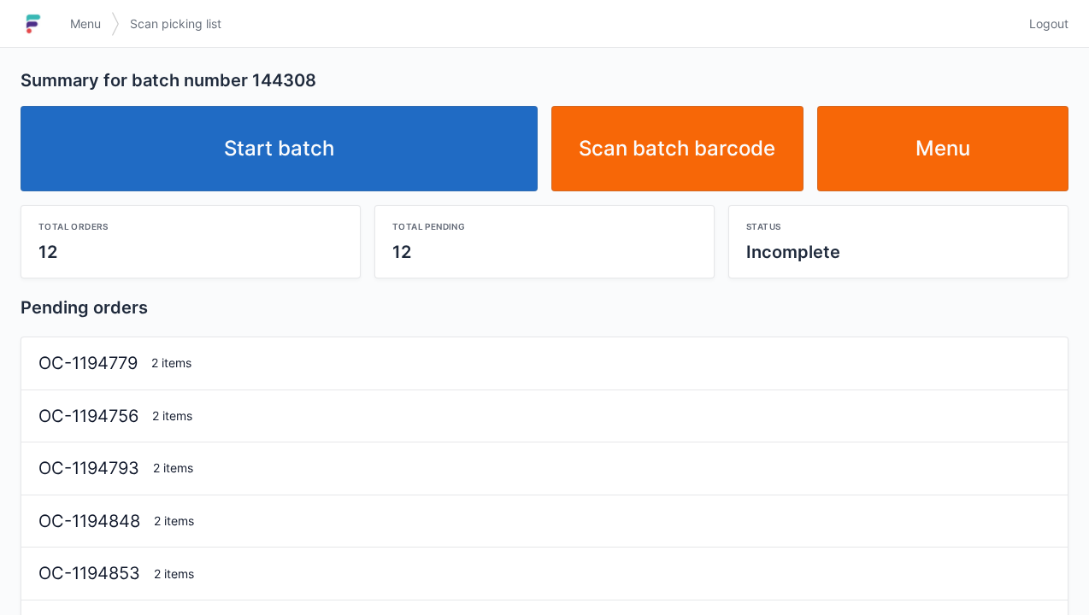
click at [350, 156] on link "Start batch" at bounding box center [279, 148] width 517 height 85
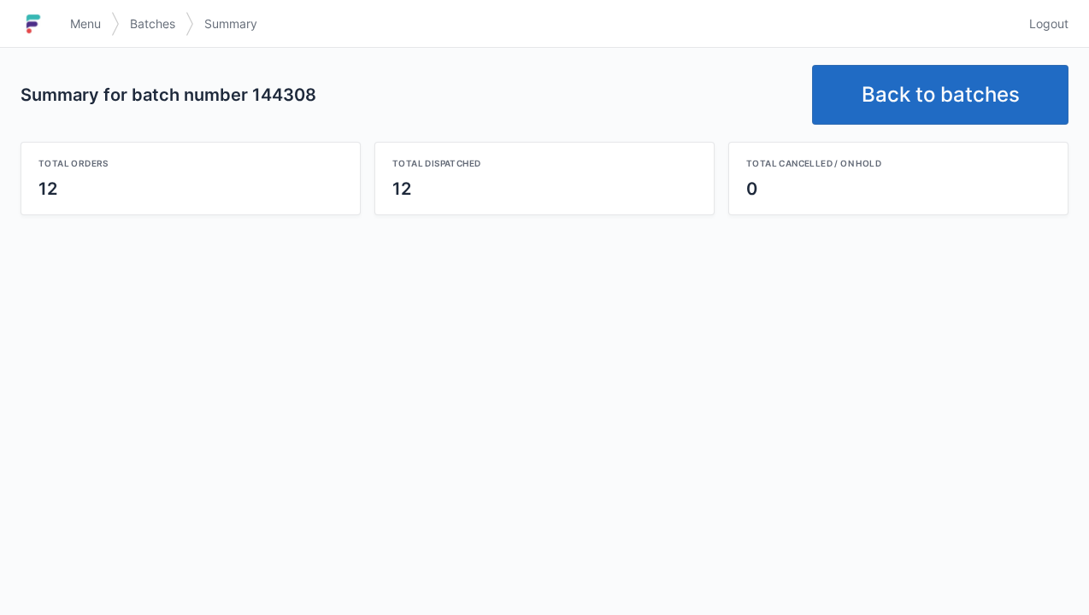
click at [960, 87] on link "Back to batches" at bounding box center [940, 95] width 256 height 60
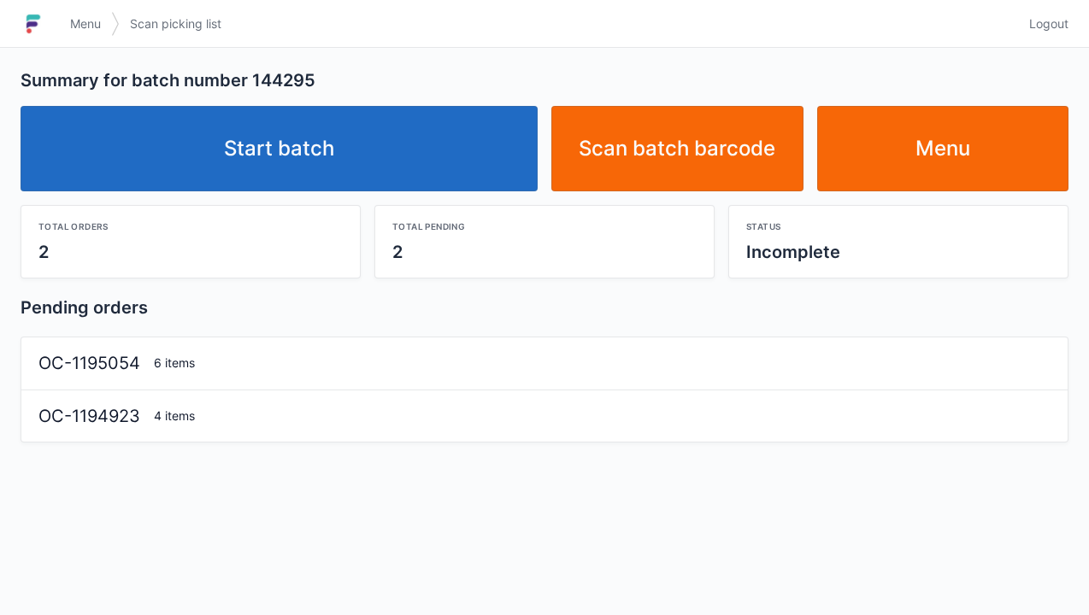
click at [326, 159] on link "Start batch" at bounding box center [279, 148] width 517 height 85
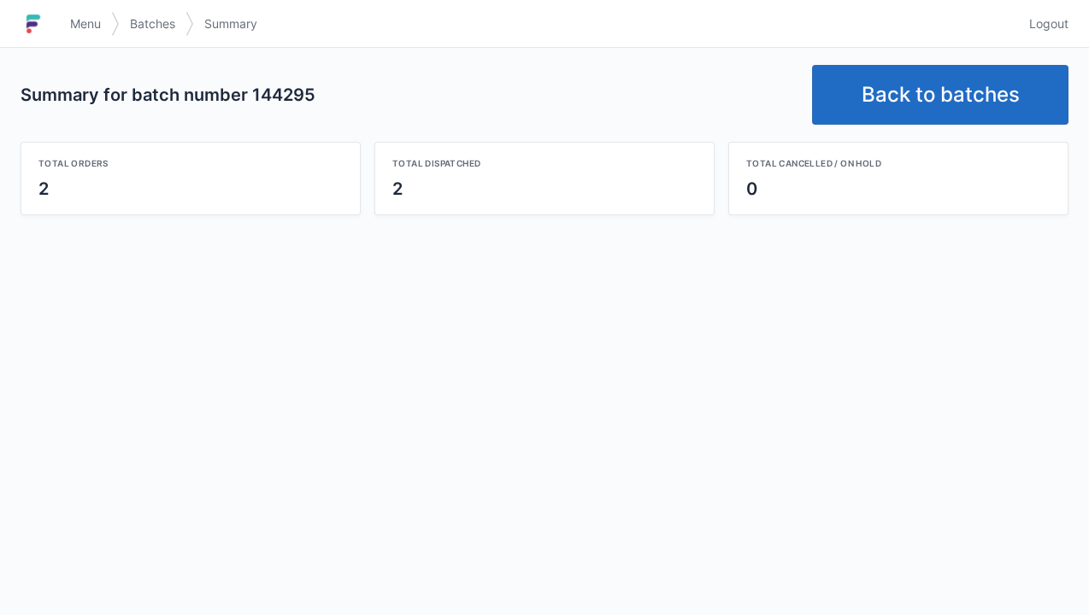
click at [938, 89] on link "Back to batches" at bounding box center [940, 95] width 256 height 60
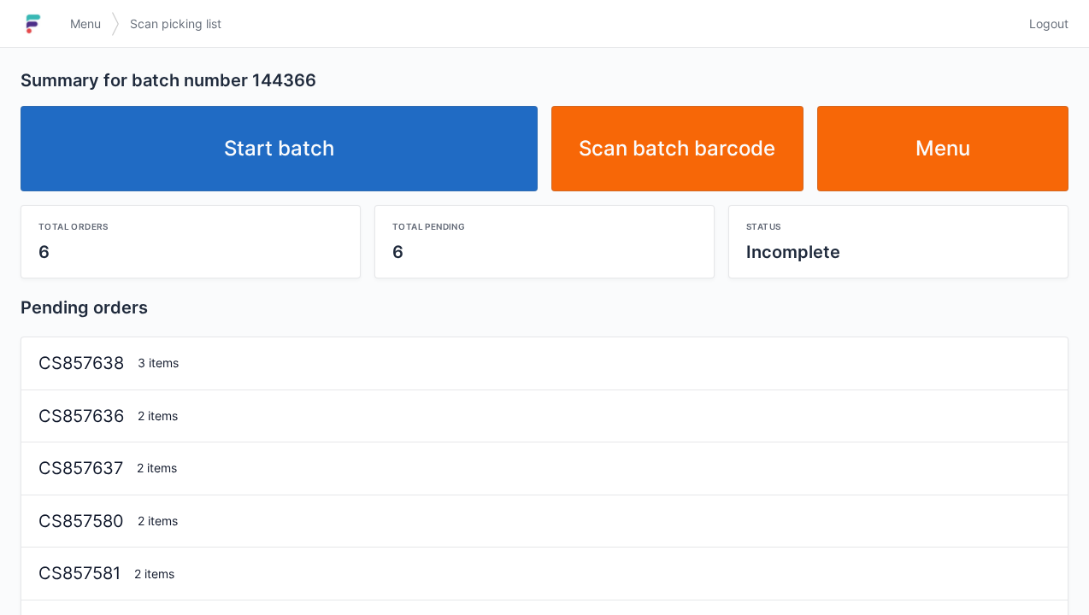
click at [338, 157] on link "Start batch" at bounding box center [279, 148] width 517 height 85
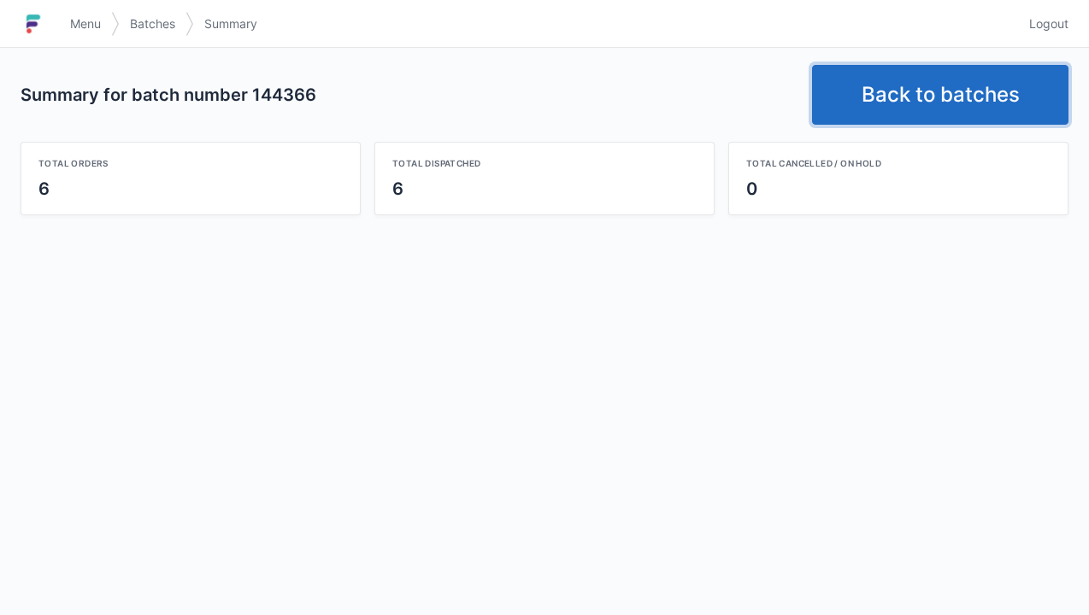
click at [935, 100] on link "Back to batches" at bounding box center [940, 95] width 256 height 60
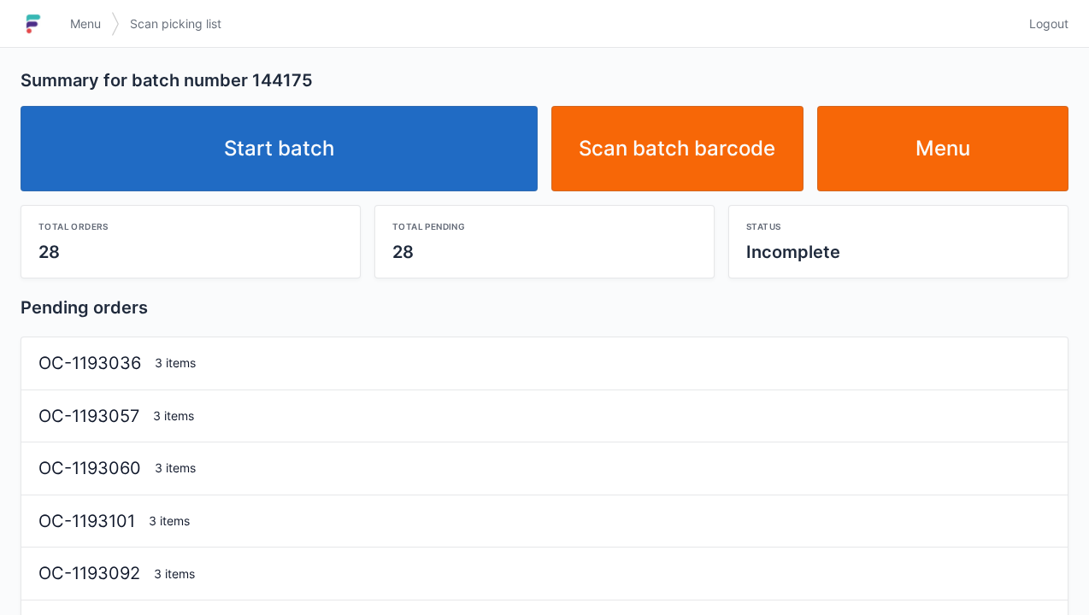
click at [335, 162] on link "Start batch" at bounding box center [279, 148] width 517 height 85
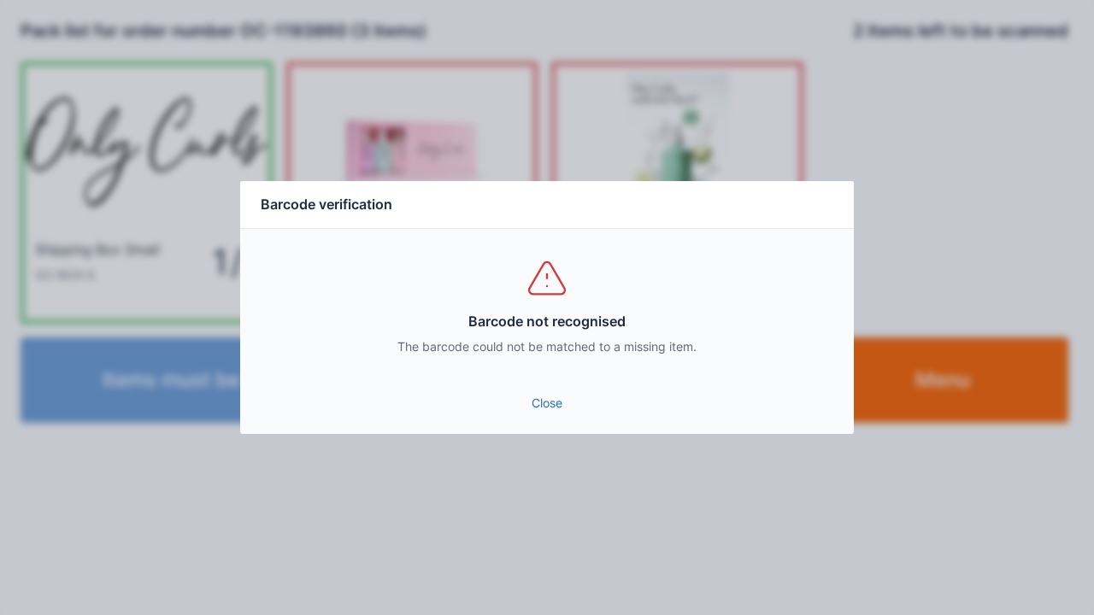
click at [537, 400] on link "Close" at bounding box center [547, 403] width 586 height 31
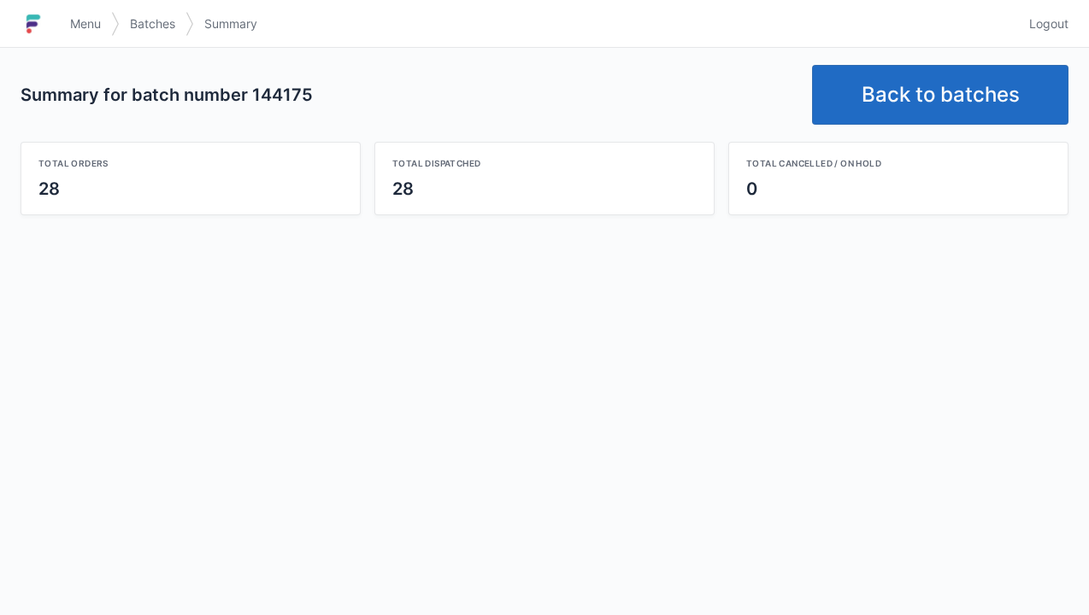
click at [940, 90] on link "Back to batches" at bounding box center [940, 95] width 256 height 60
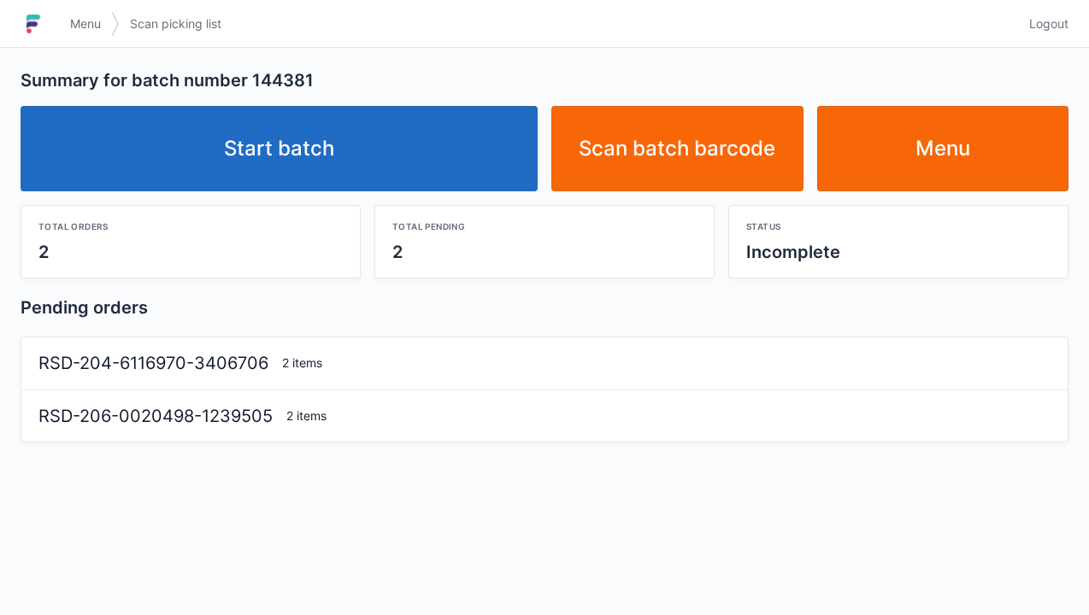
click at [294, 156] on link "Start batch" at bounding box center [279, 148] width 517 height 85
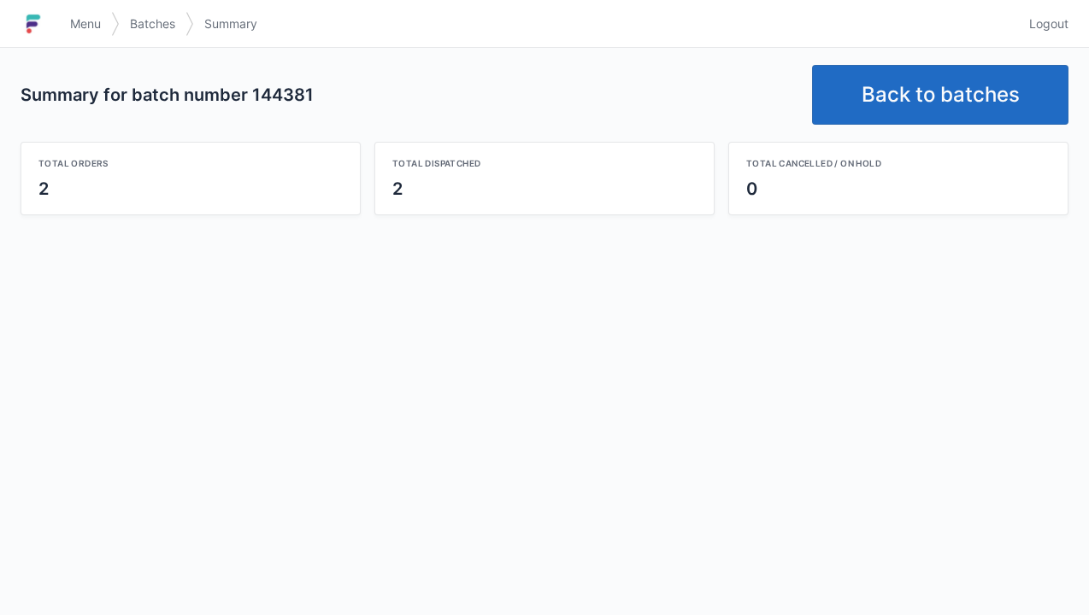
click at [942, 90] on link "Back to batches" at bounding box center [940, 95] width 256 height 60
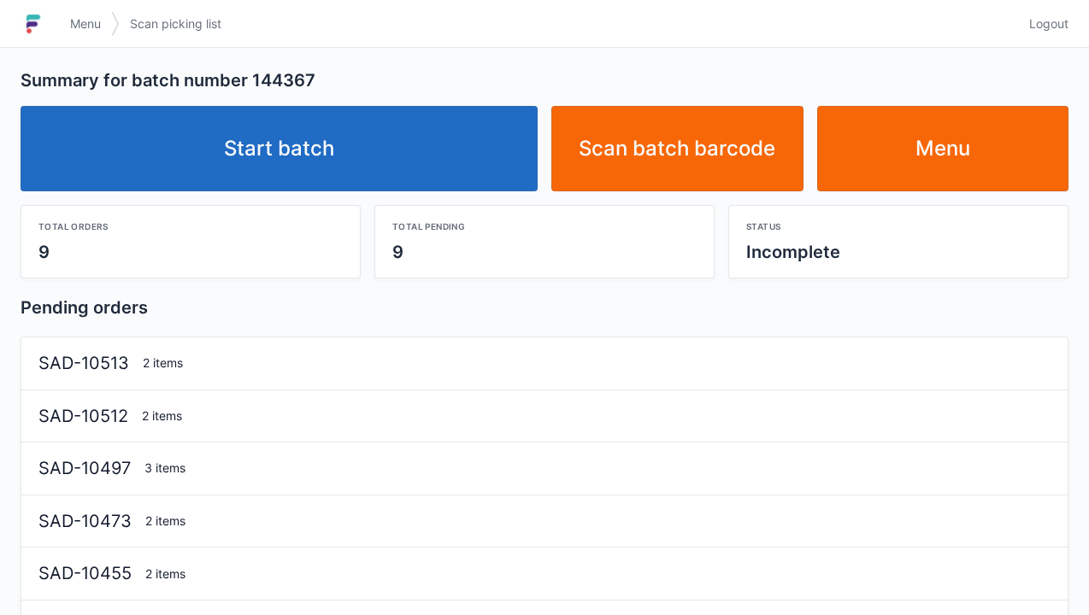
click at [314, 178] on link "Start batch" at bounding box center [279, 148] width 517 height 85
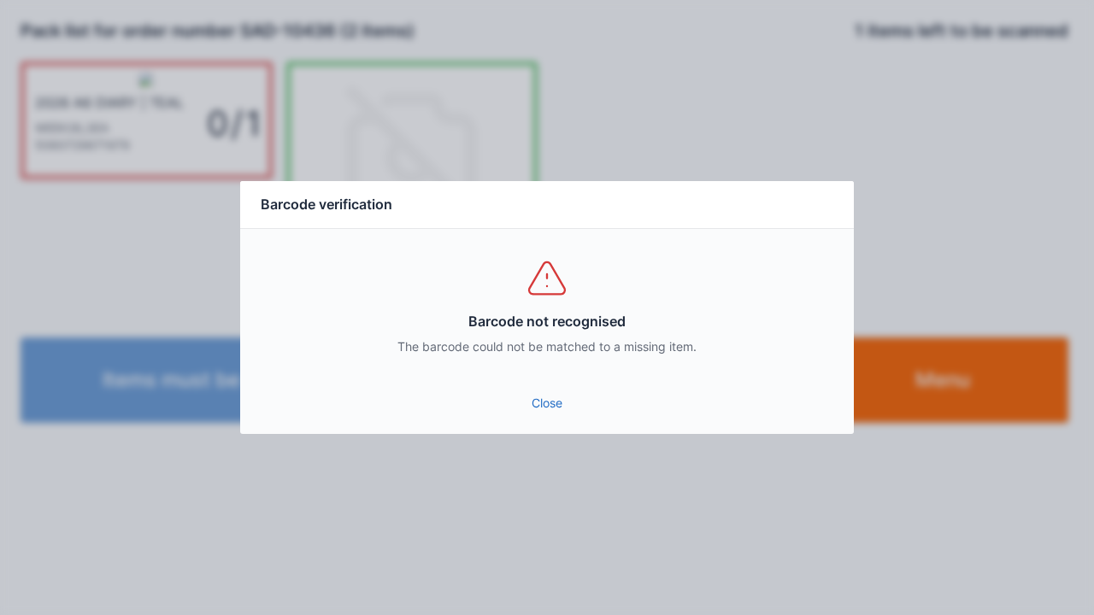
click at [541, 405] on link "Close" at bounding box center [547, 403] width 586 height 31
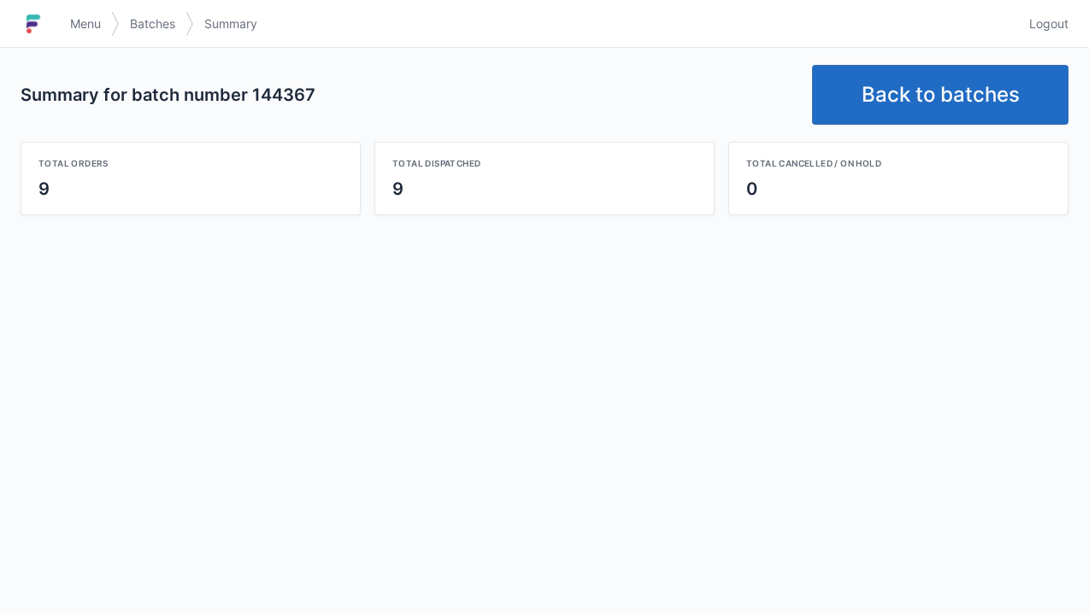
click at [926, 97] on link "Back to batches" at bounding box center [940, 95] width 256 height 60
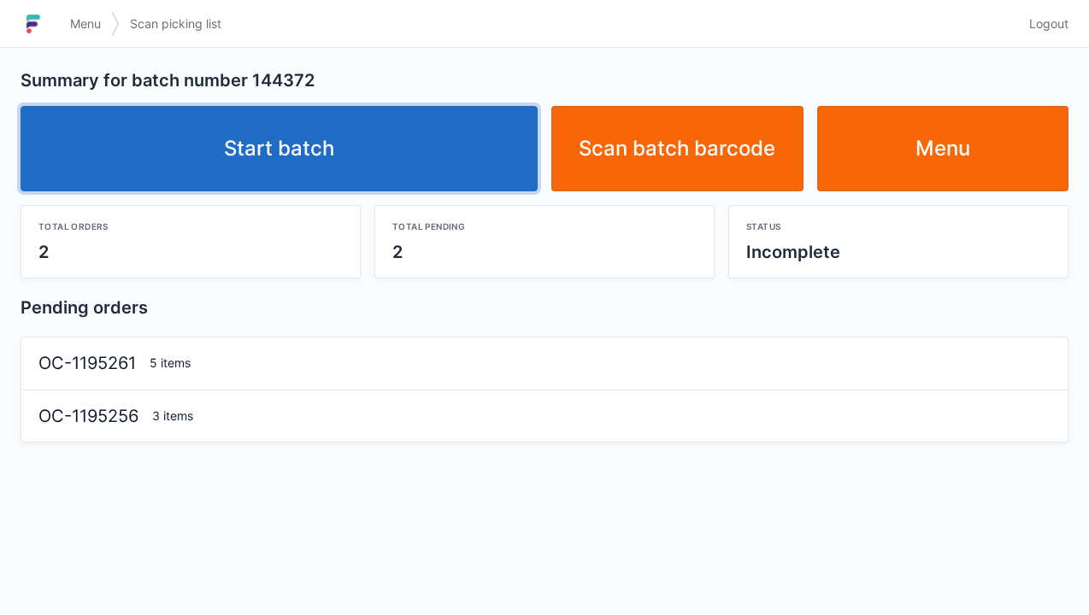
click at [369, 161] on link "Start batch" at bounding box center [279, 148] width 517 height 85
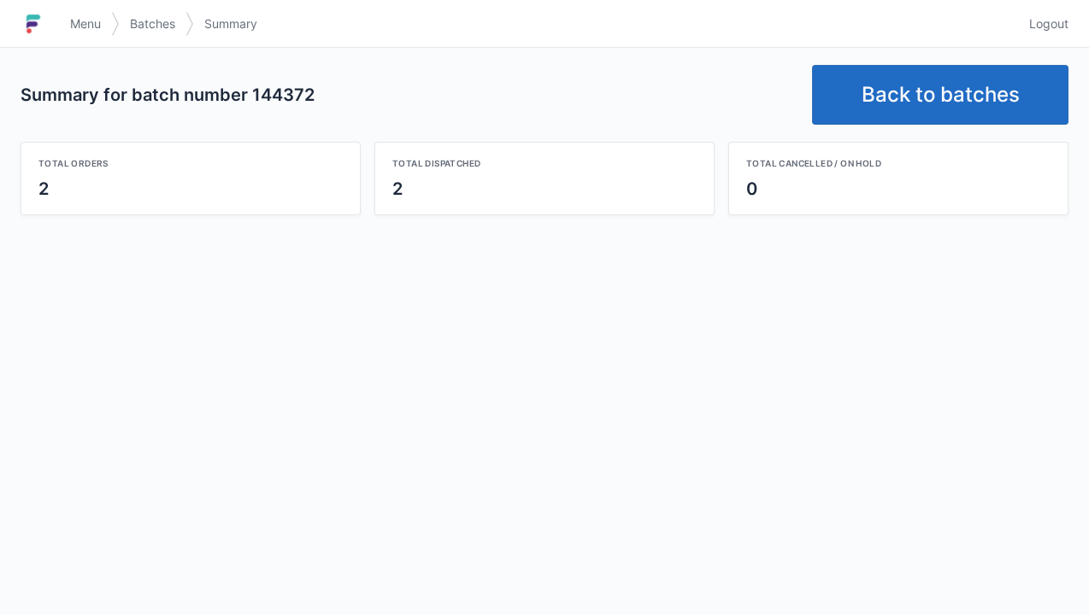
click at [952, 109] on link "Back to batches" at bounding box center [940, 95] width 256 height 60
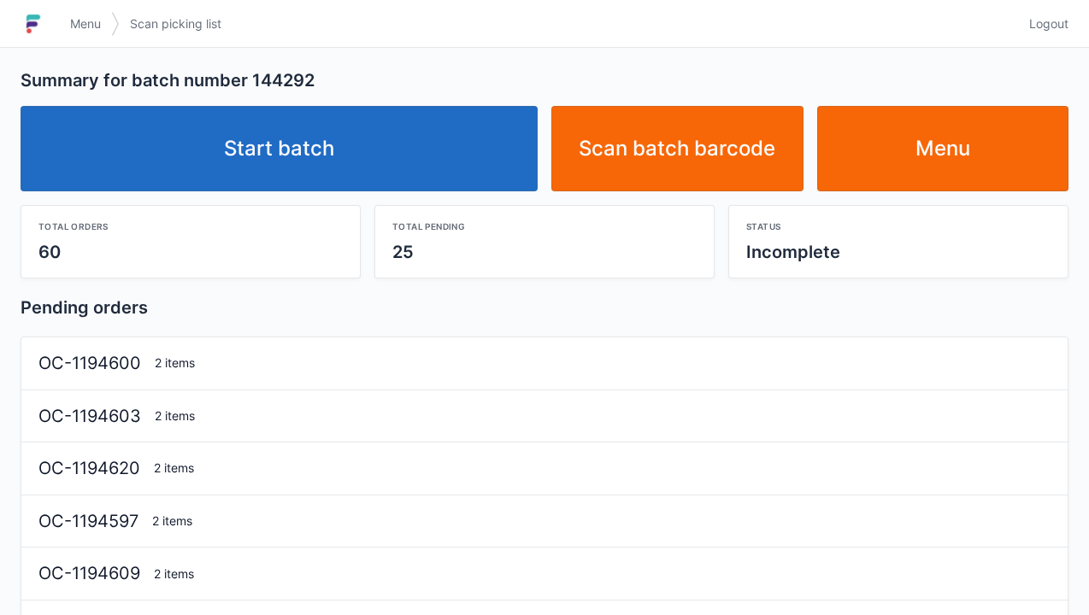
click at [380, 174] on link "Start batch" at bounding box center [279, 148] width 517 height 85
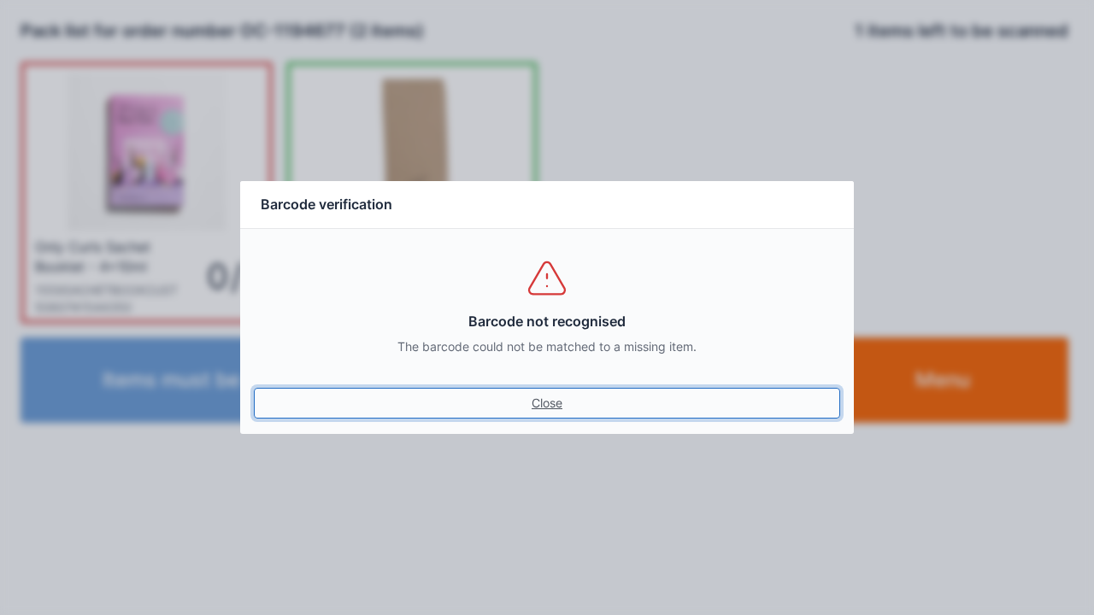
click at [539, 404] on link "Close" at bounding box center [547, 403] width 586 height 31
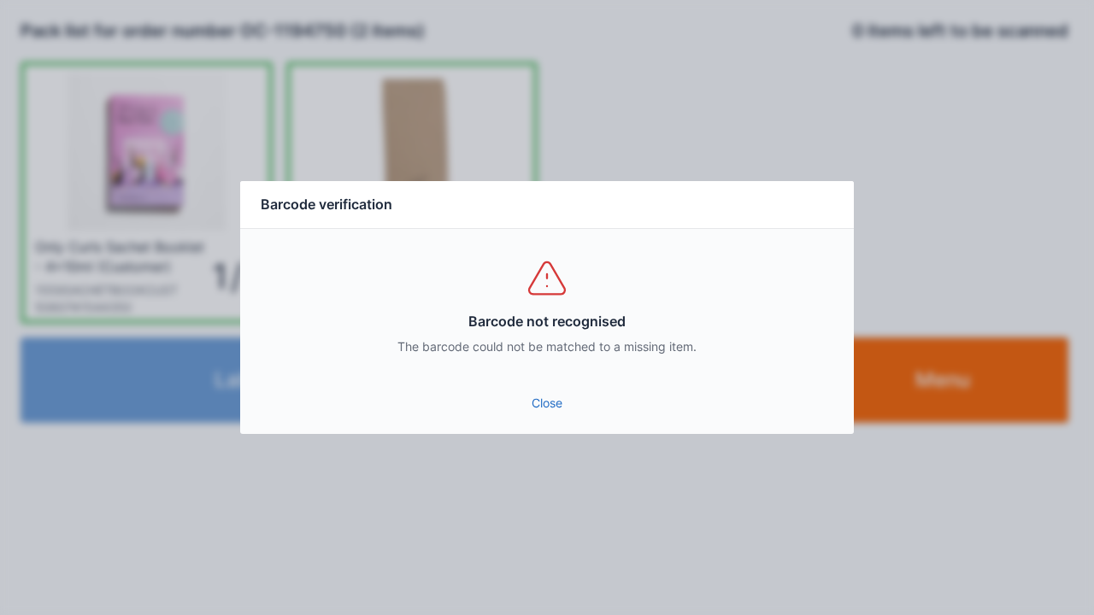
click at [535, 418] on link "Close" at bounding box center [547, 403] width 586 height 31
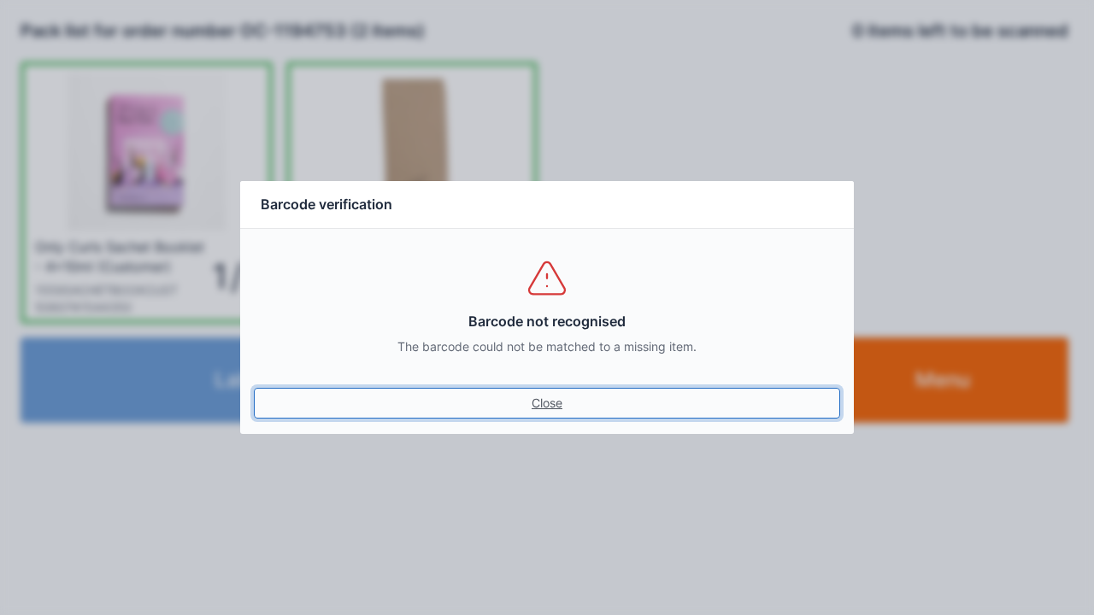
click at [550, 391] on link "Close" at bounding box center [547, 403] width 586 height 31
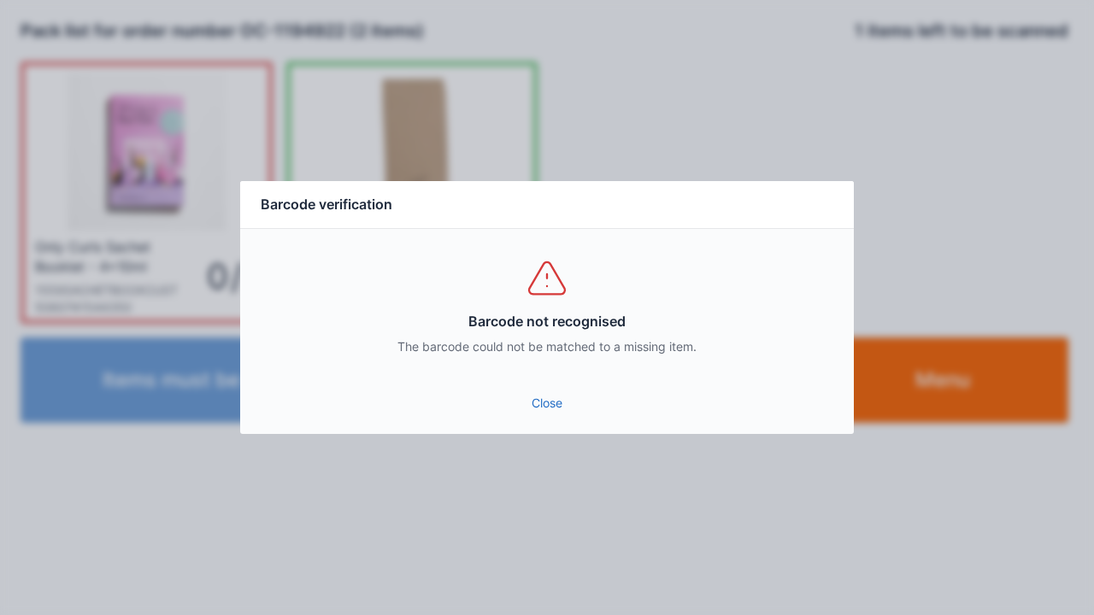
click at [547, 407] on link "Close" at bounding box center [547, 403] width 586 height 31
click at [559, 398] on link "Close" at bounding box center [547, 403] width 586 height 31
click at [550, 415] on link "Close" at bounding box center [547, 403] width 586 height 31
click at [548, 417] on link "Close" at bounding box center [547, 403] width 586 height 31
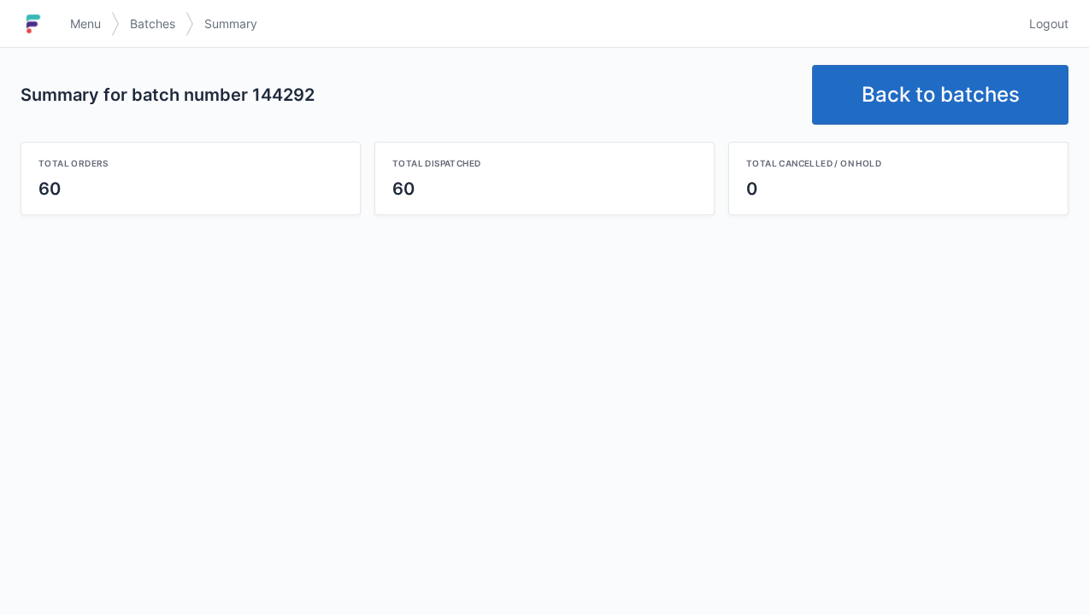
click at [938, 111] on link "Back to batches" at bounding box center [940, 95] width 256 height 60
